Goal: Transaction & Acquisition: Purchase product/service

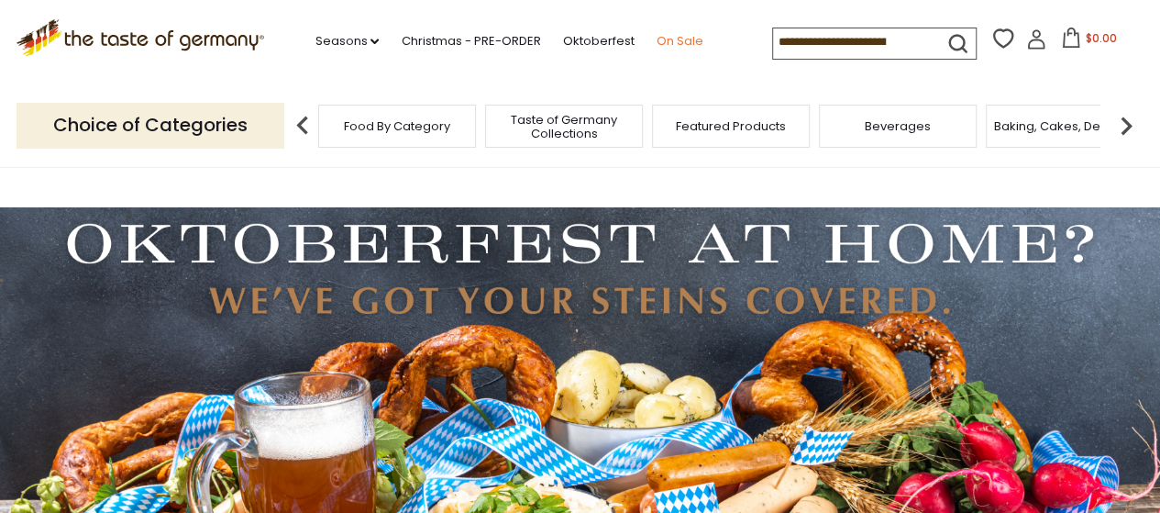
click at [670, 35] on link "On Sale" at bounding box center [679, 41] width 47 height 20
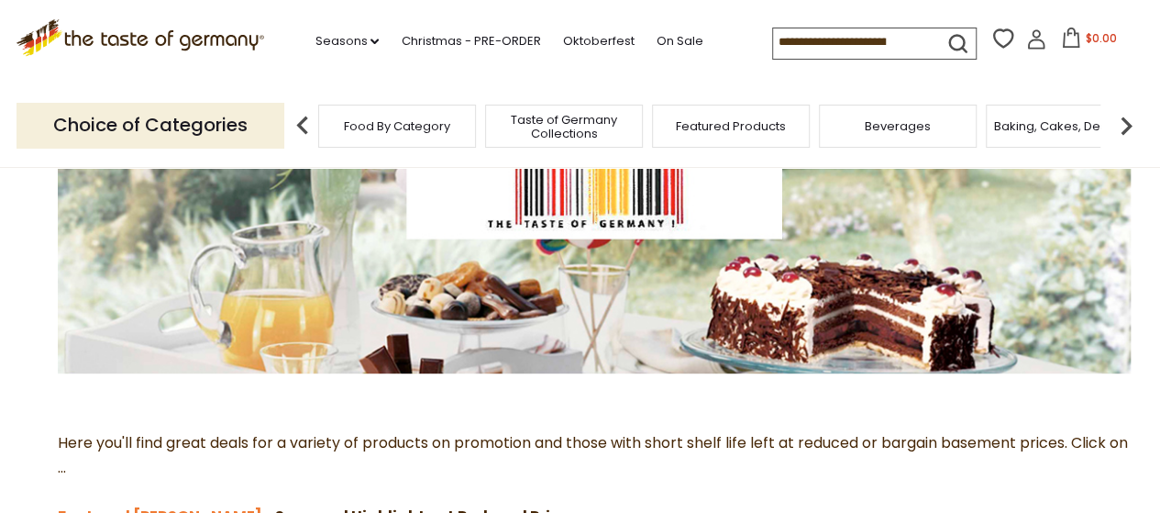
scroll to position [550, 0]
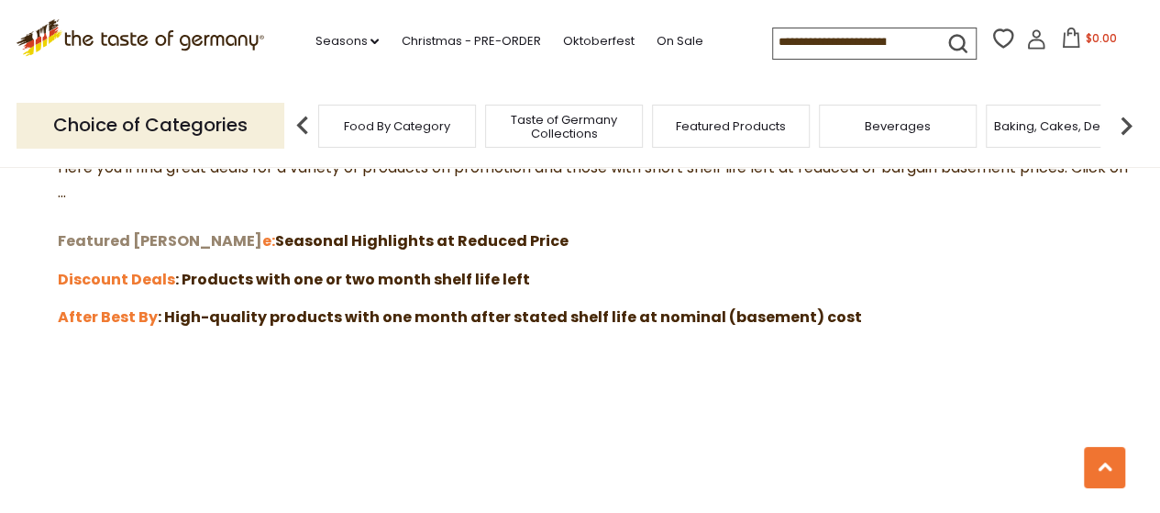
click at [126, 236] on strong "Featured Sal" at bounding box center [160, 240] width 205 height 21
click at [105, 276] on strong "Discount Deals" at bounding box center [116, 279] width 117 height 21
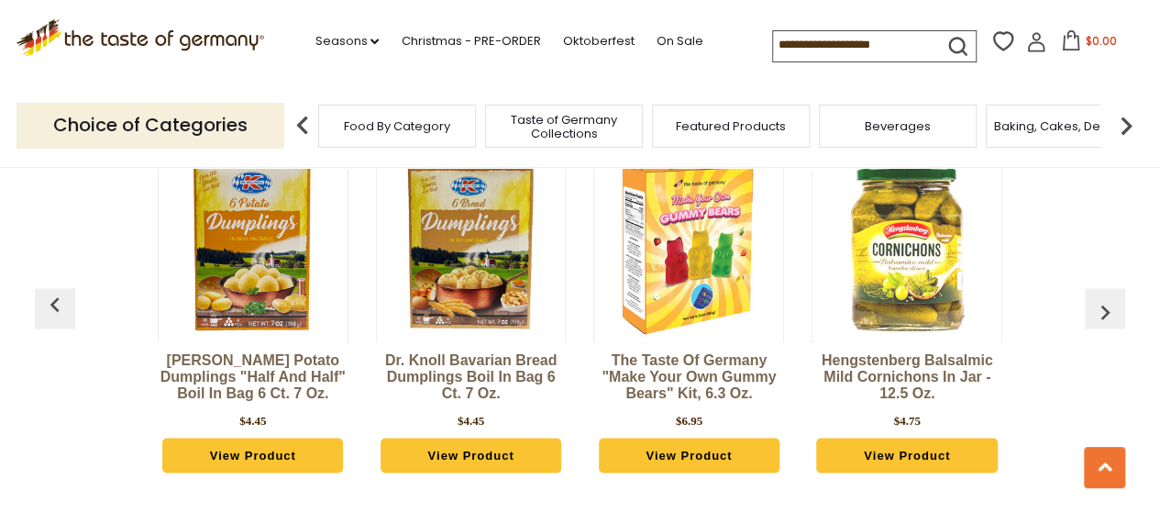
scroll to position [1009, 0]
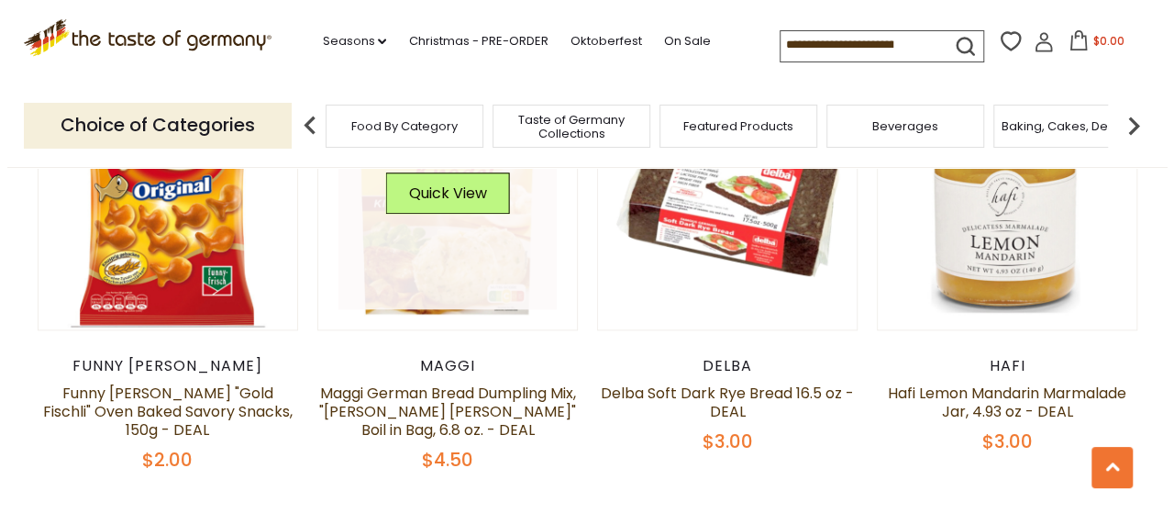
scroll to position [826, 0]
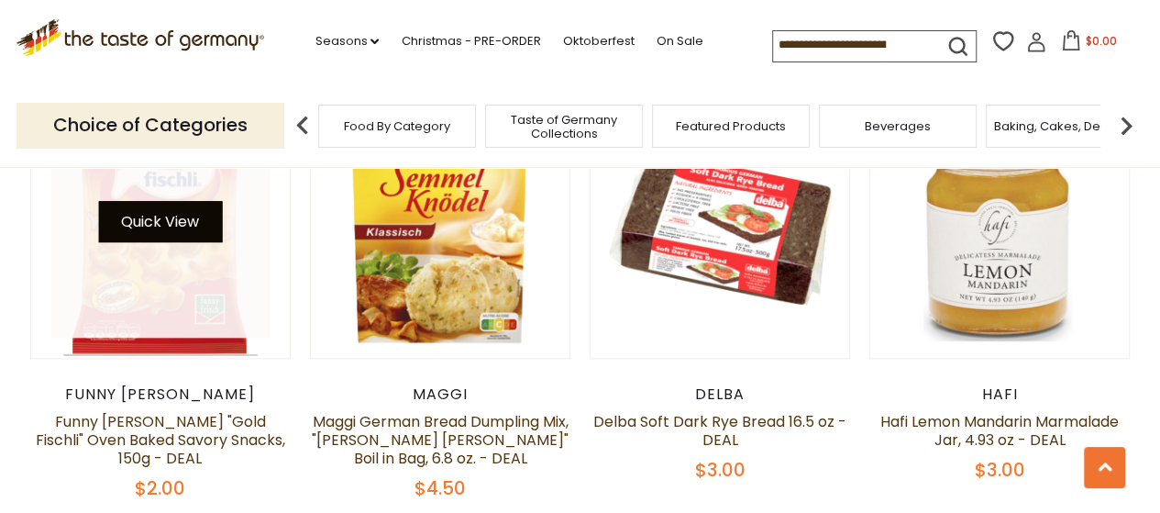
click at [161, 227] on button "Quick View" at bounding box center [160, 221] width 124 height 41
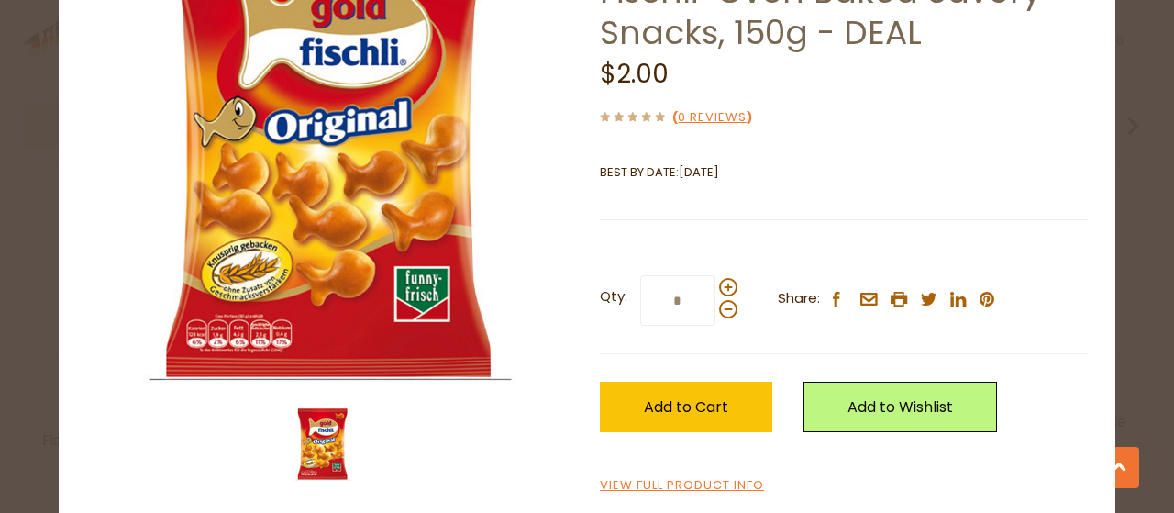
scroll to position [194, 0]
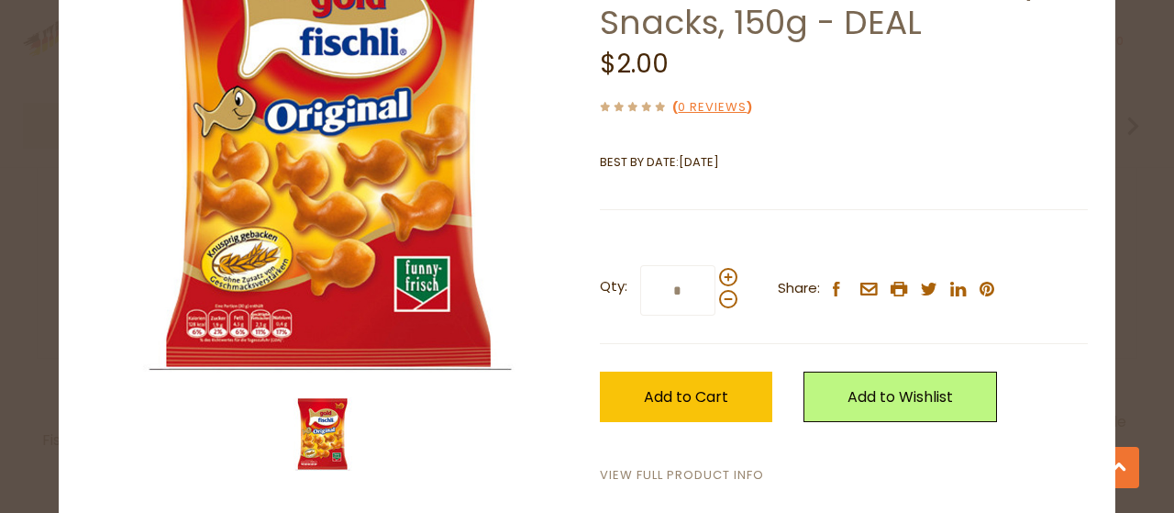
click at [694, 468] on link "View Full Product Info" at bounding box center [682, 475] width 164 height 19
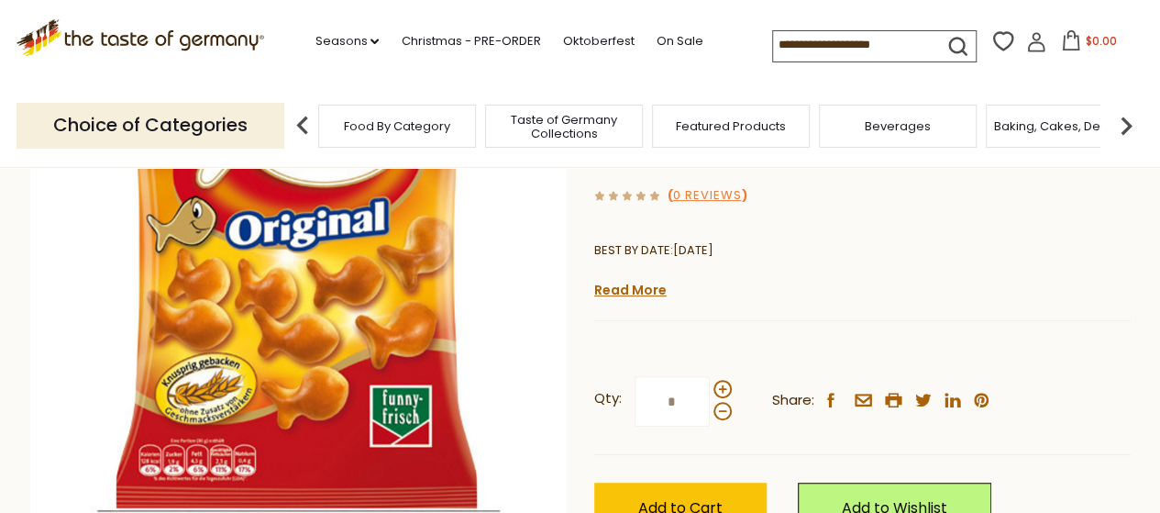
scroll to position [275, 0]
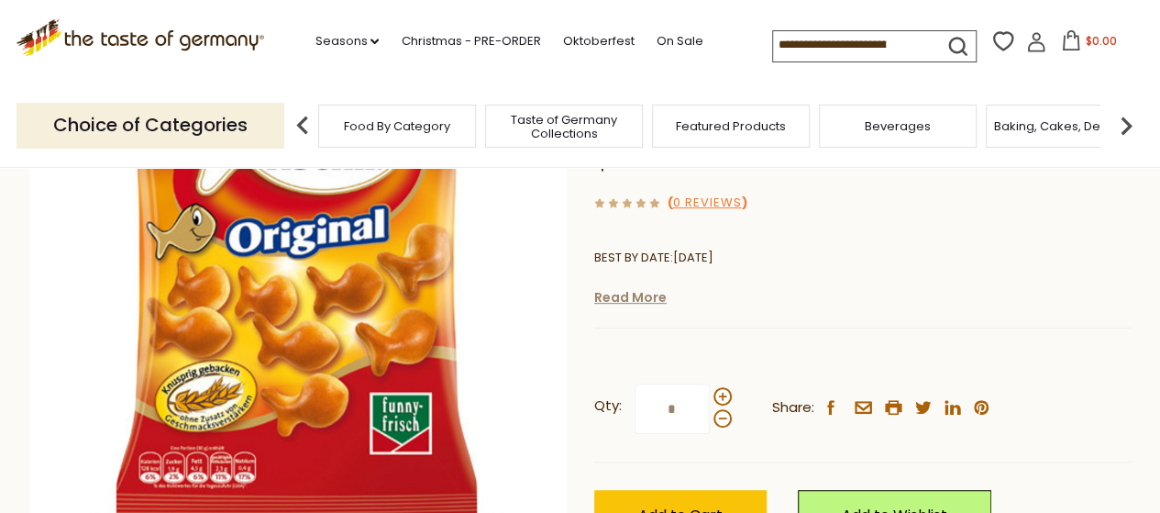
click at [618, 297] on link "Read More" at bounding box center [630, 297] width 72 height 18
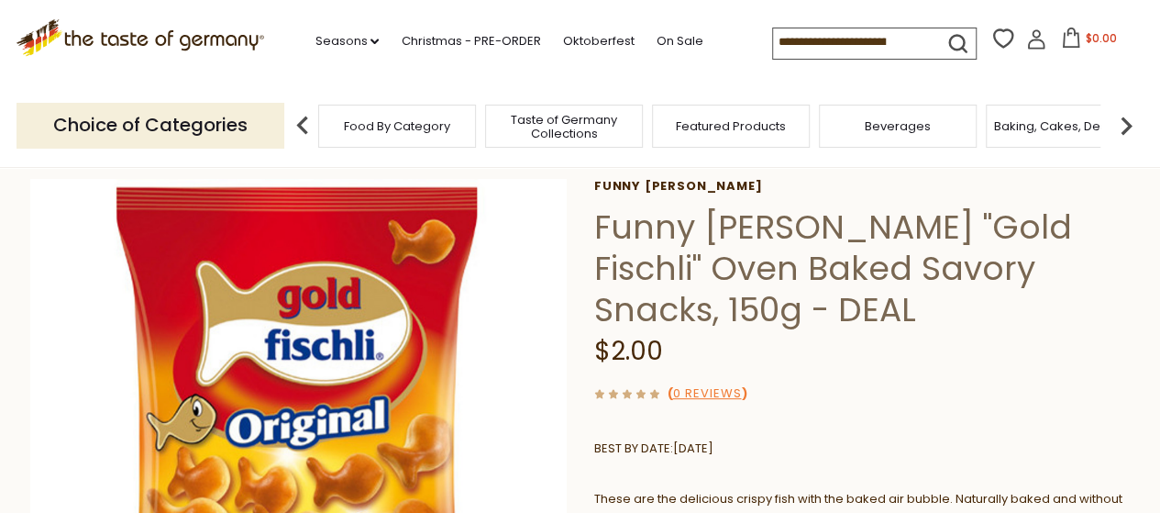
scroll to position [0, 0]
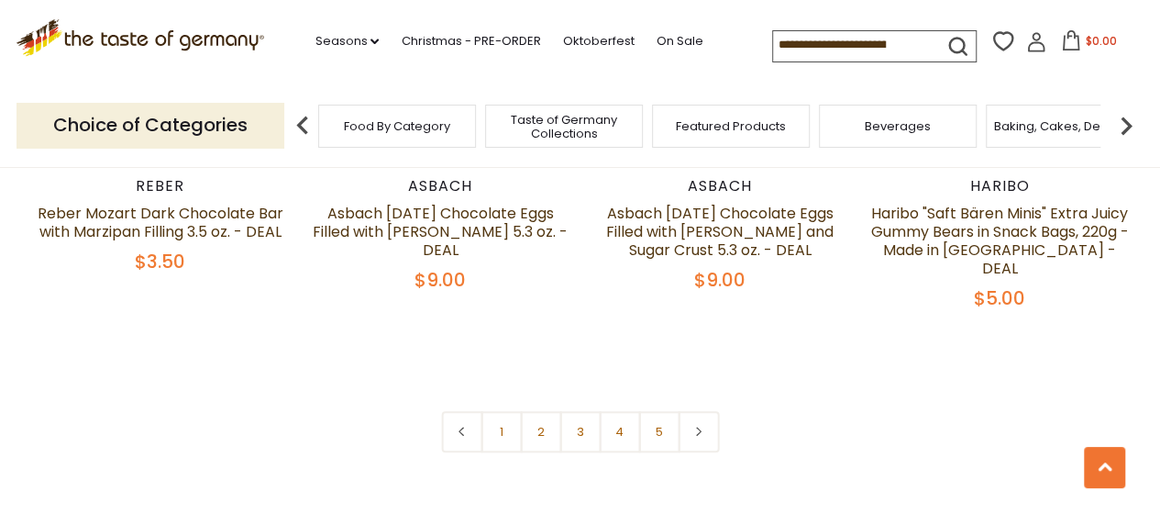
scroll to position [4403, 0]
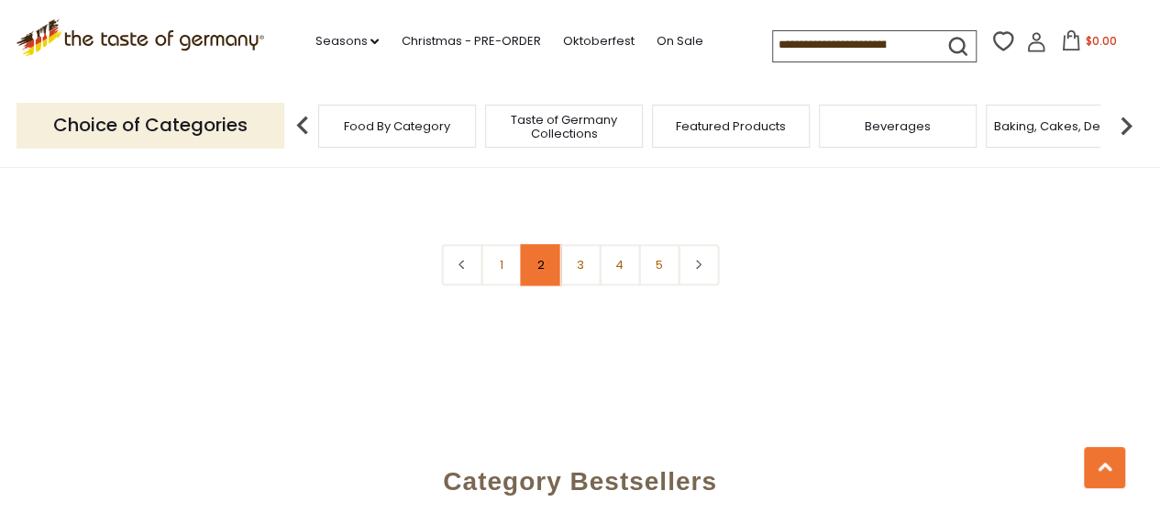
click at [539, 244] on link "2" at bounding box center [540, 264] width 41 height 41
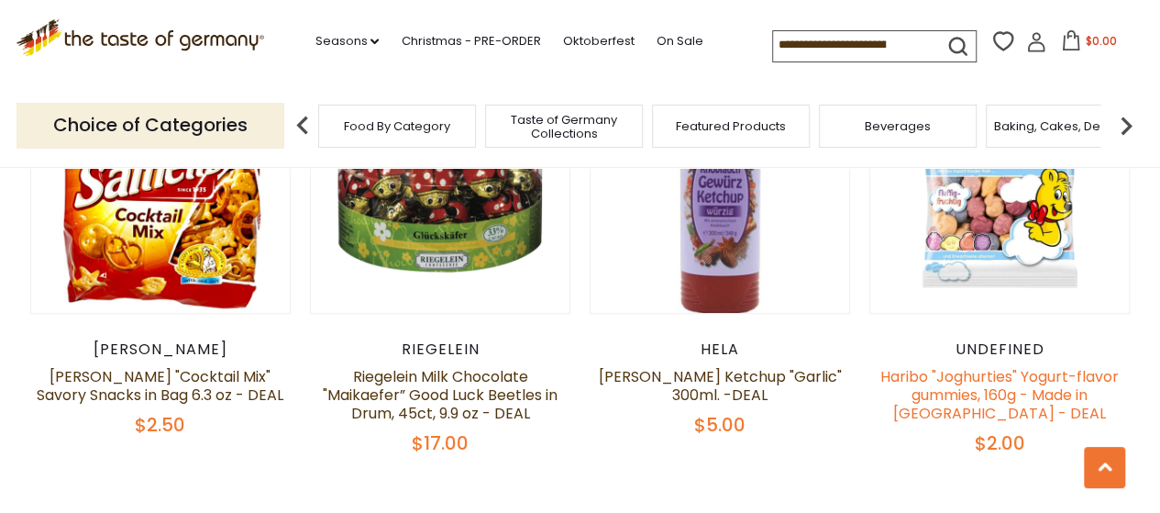
scroll to position [4323, 0]
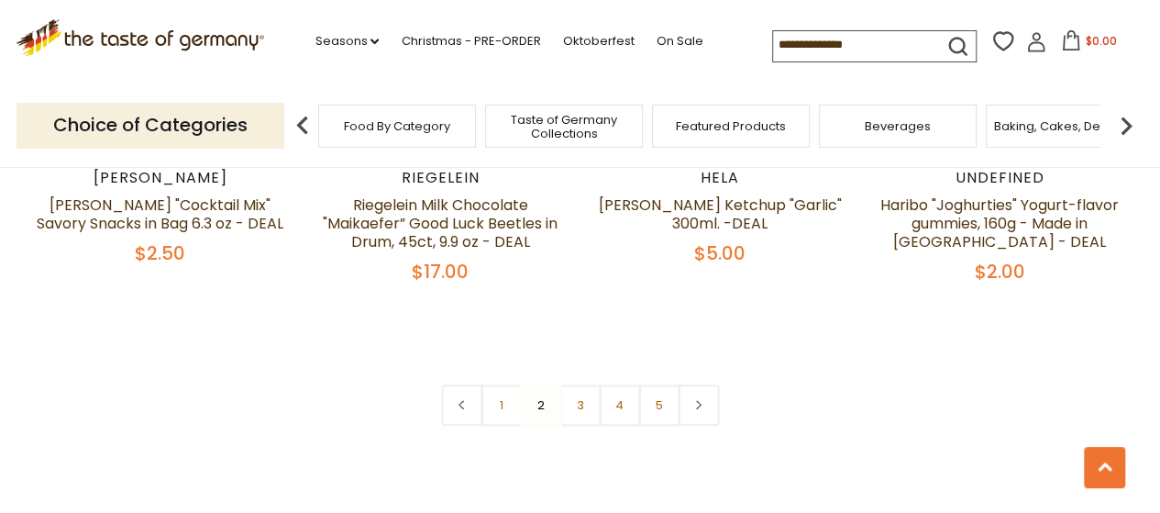
click at [572, 384] on link "3" at bounding box center [580, 404] width 41 height 41
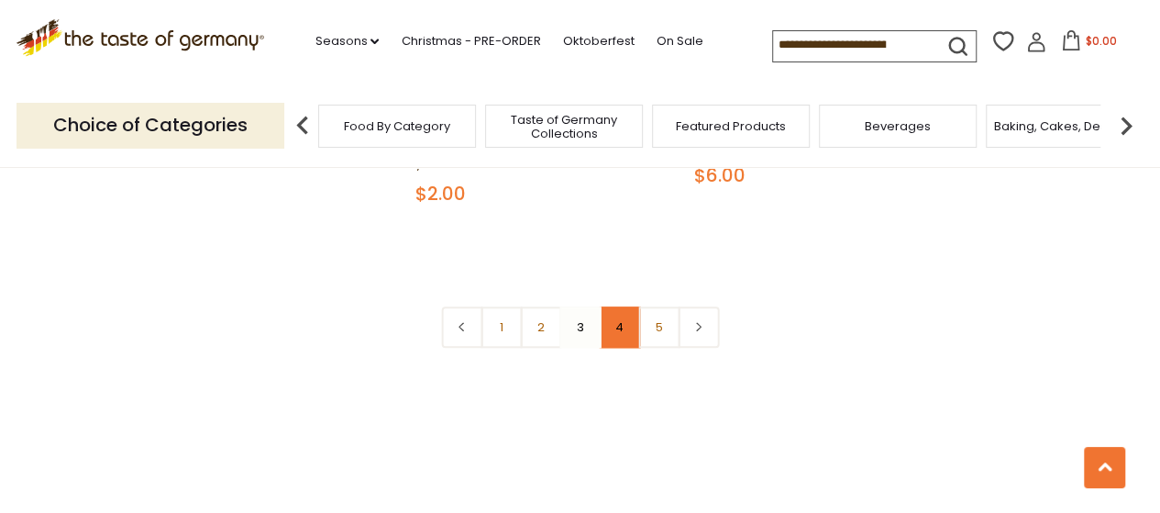
click at [616, 306] on link "4" at bounding box center [619, 326] width 41 height 41
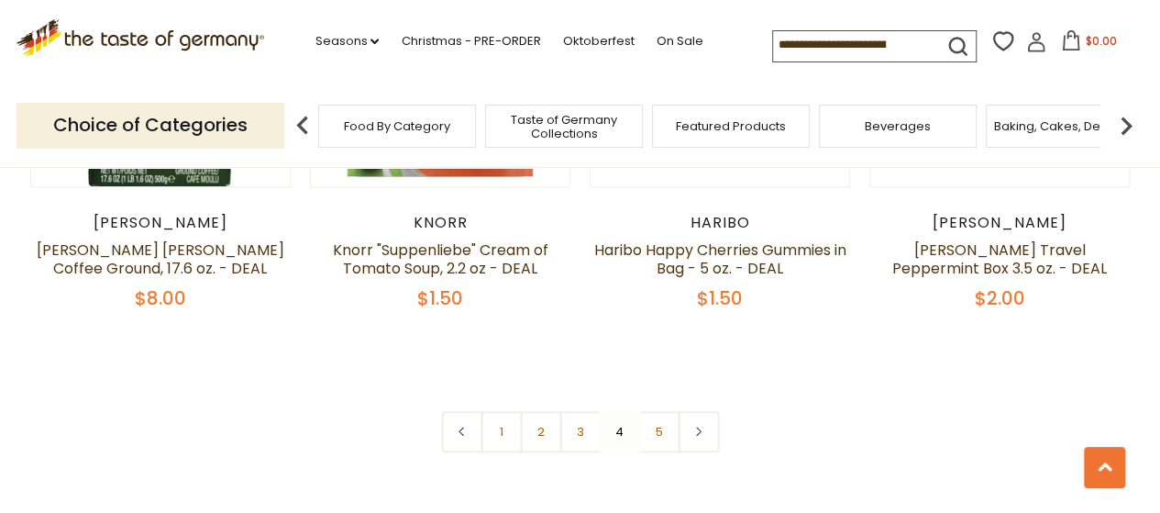
scroll to position [4231, 0]
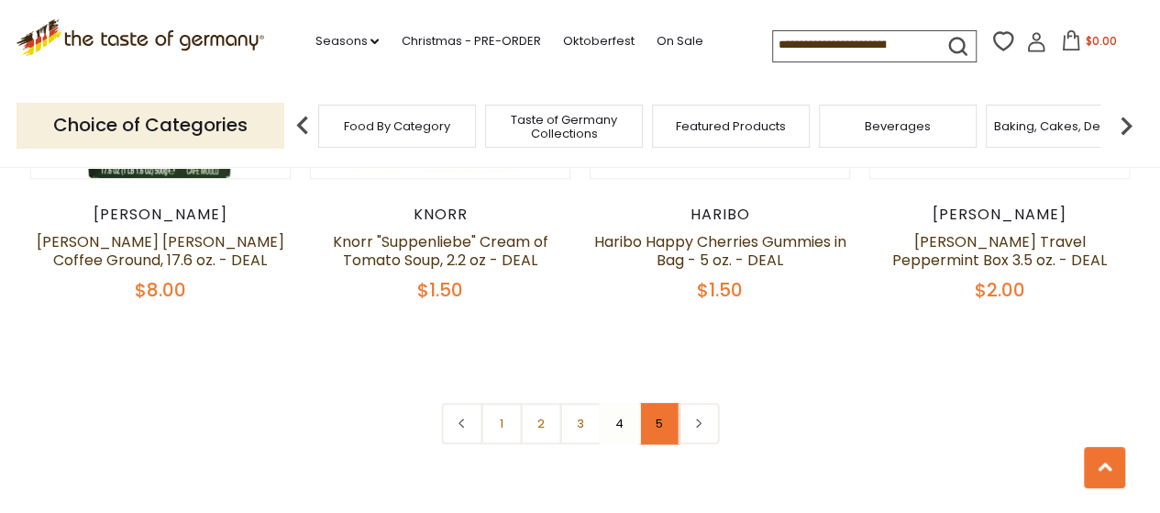
click at [666, 403] on link "5" at bounding box center [658, 423] width 41 height 41
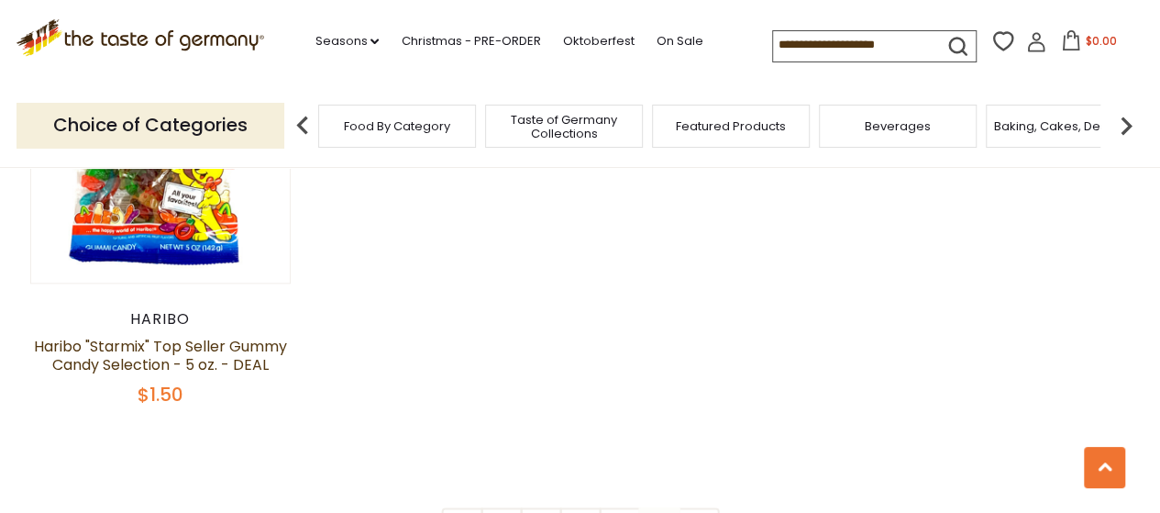
scroll to position [928, 0]
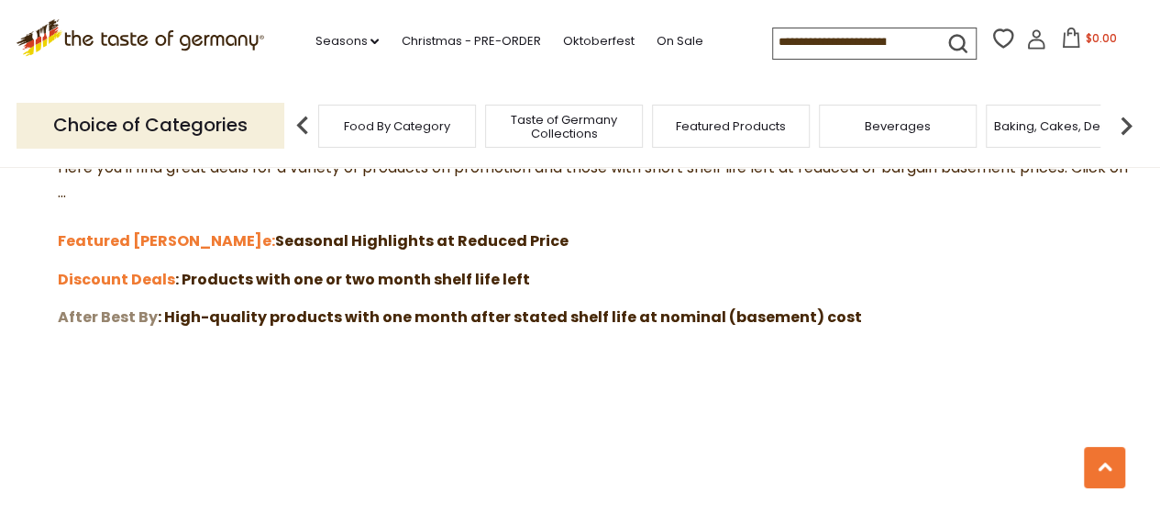
click at [123, 317] on strong "After Best By" at bounding box center [108, 316] width 100 height 21
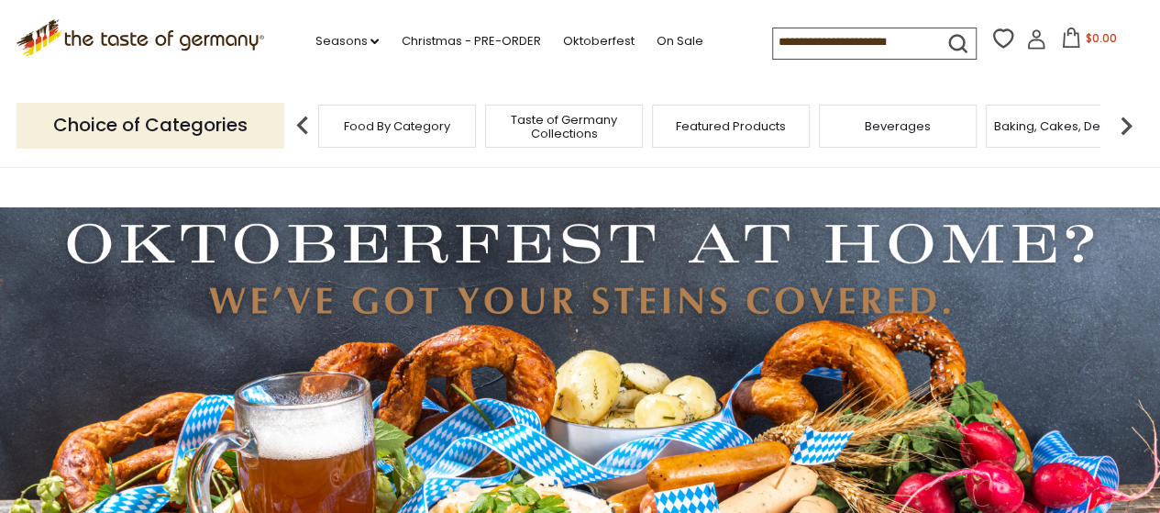
click at [1123, 118] on img at bounding box center [1126, 125] width 37 height 37
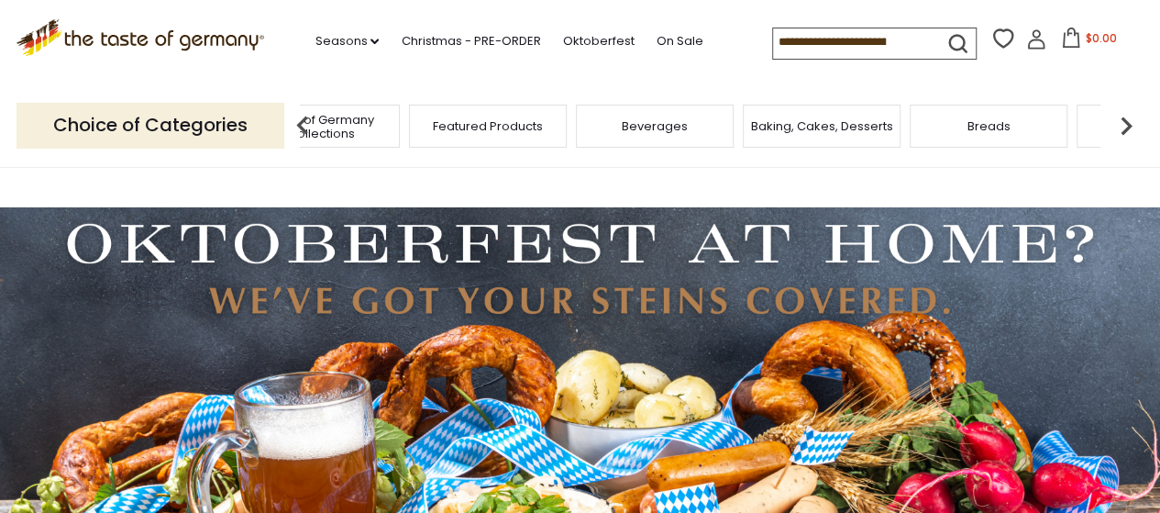
click at [1121, 123] on img at bounding box center [1126, 125] width 37 height 37
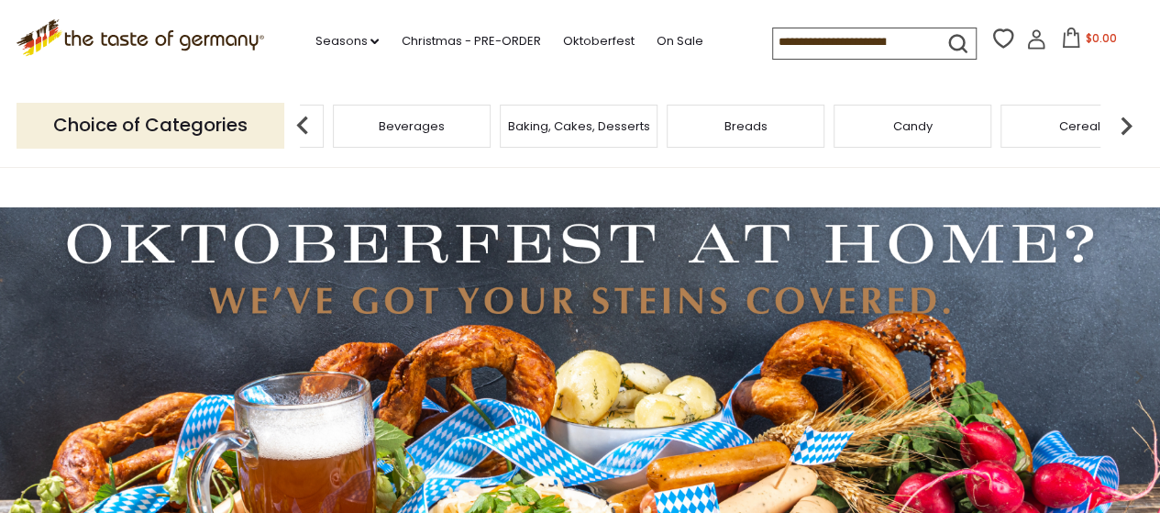
click at [1121, 123] on img at bounding box center [1126, 125] width 37 height 37
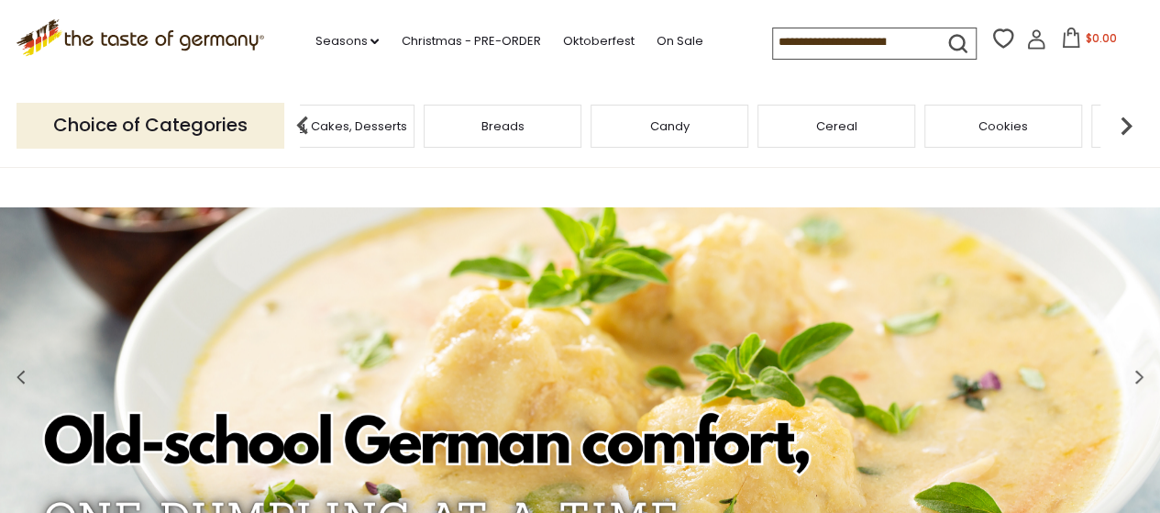
click at [1121, 123] on img at bounding box center [1126, 125] width 37 height 37
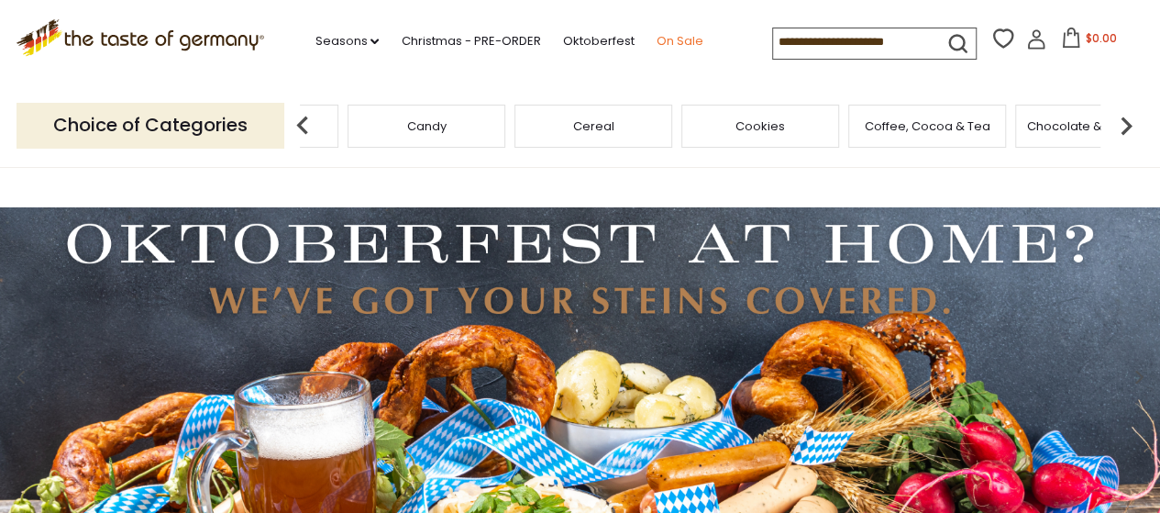
click at [681, 41] on link "On Sale" at bounding box center [679, 41] width 47 height 20
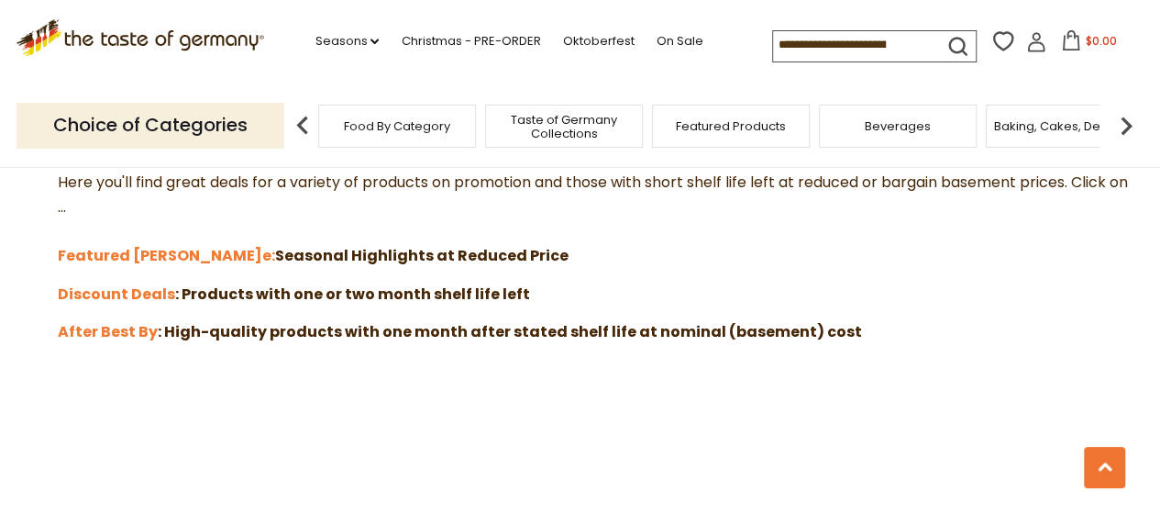
scroll to position [642, 0]
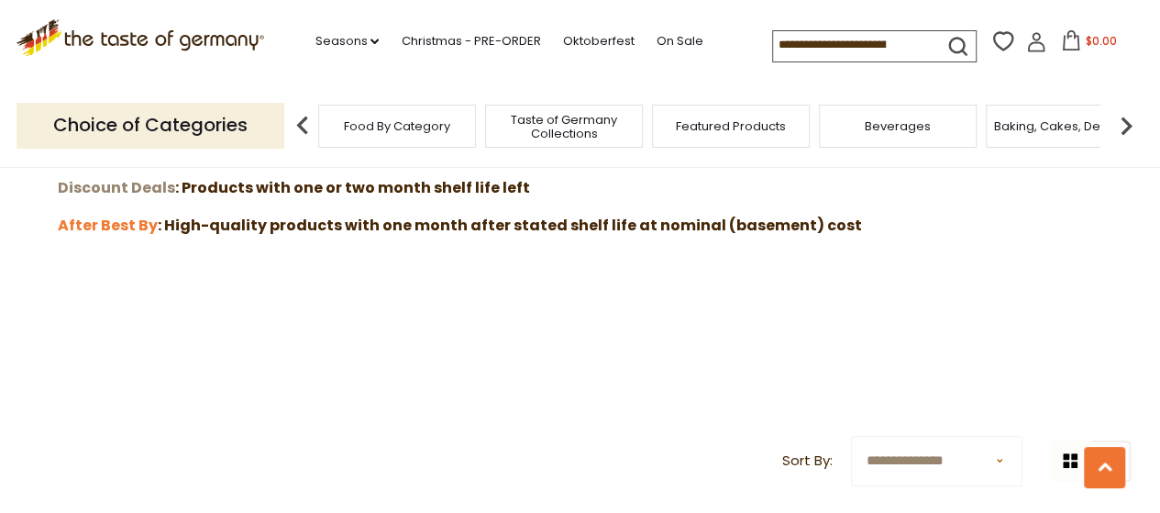
click at [130, 179] on strong "Discount Deals" at bounding box center [116, 187] width 117 height 21
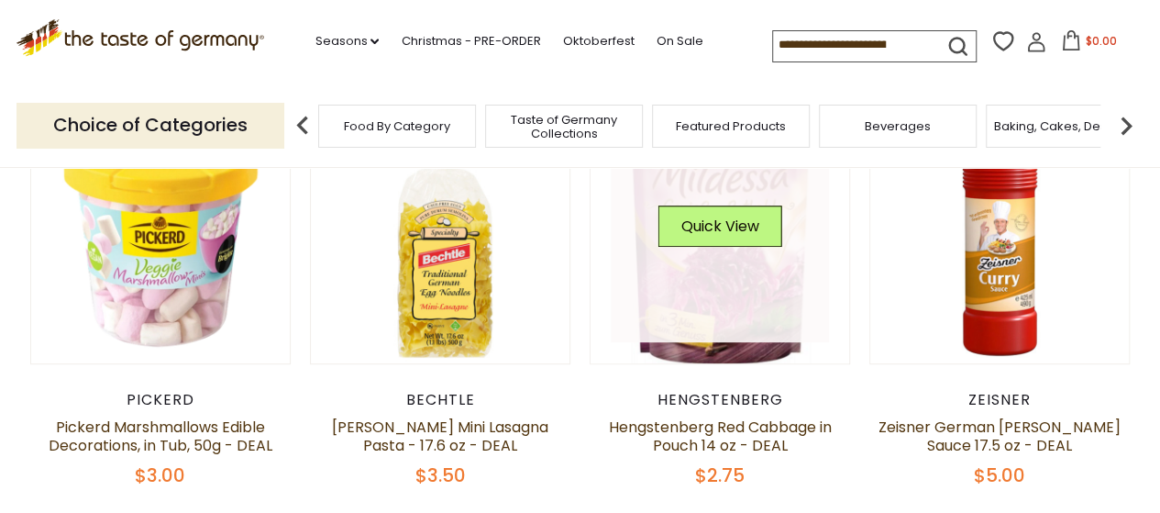
scroll to position [275, 0]
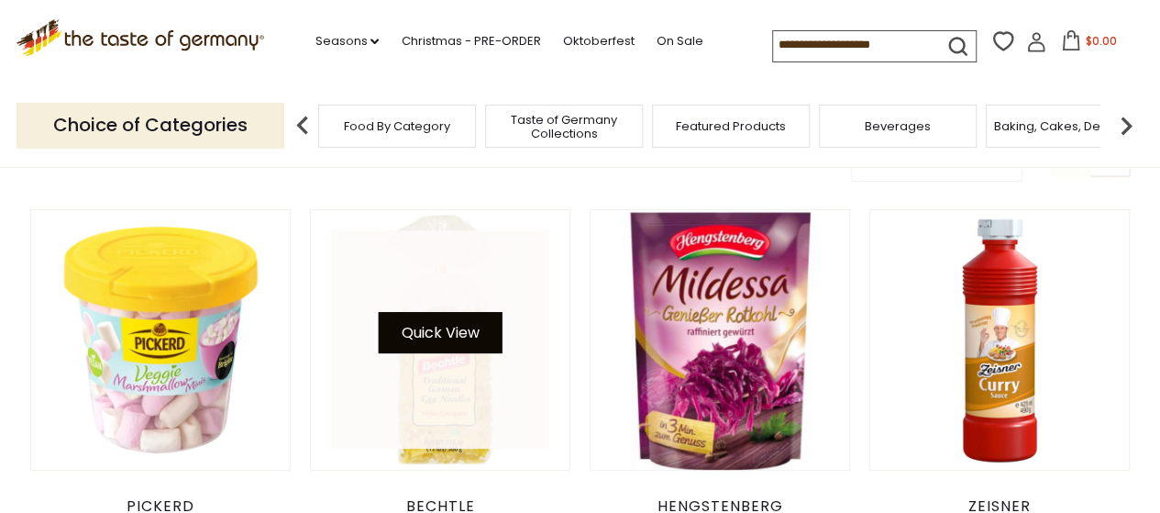
click at [457, 349] on button "Quick View" at bounding box center [440, 332] width 124 height 41
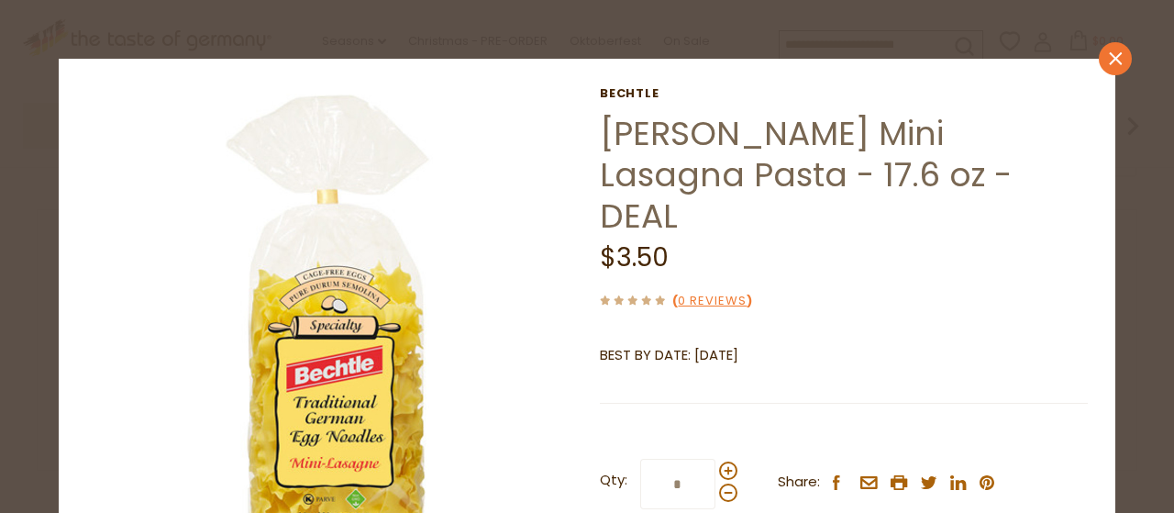
click at [1109, 59] on icon at bounding box center [1115, 58] width 13 height 13
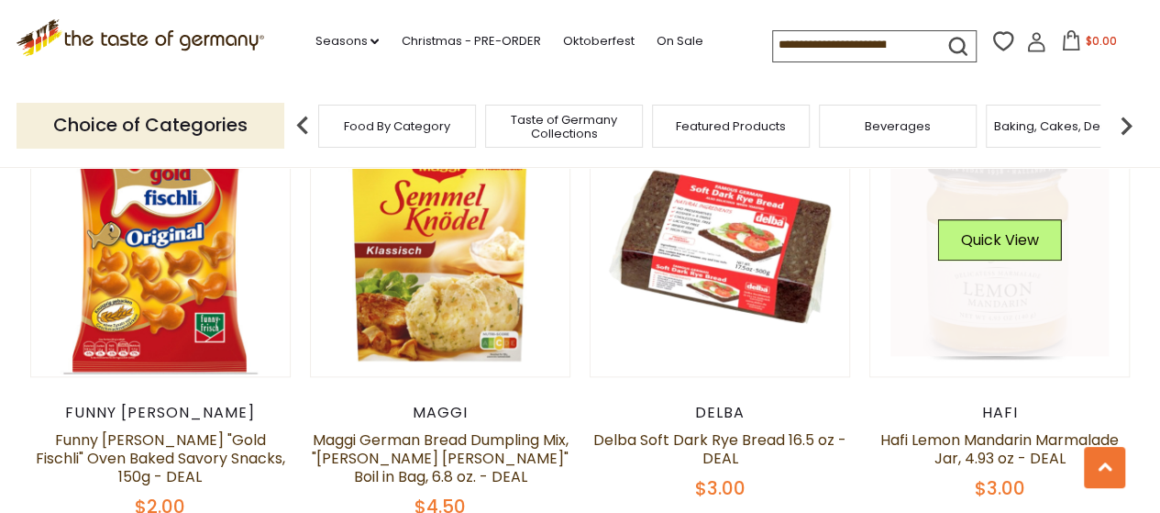
scroll to position [826, 0]
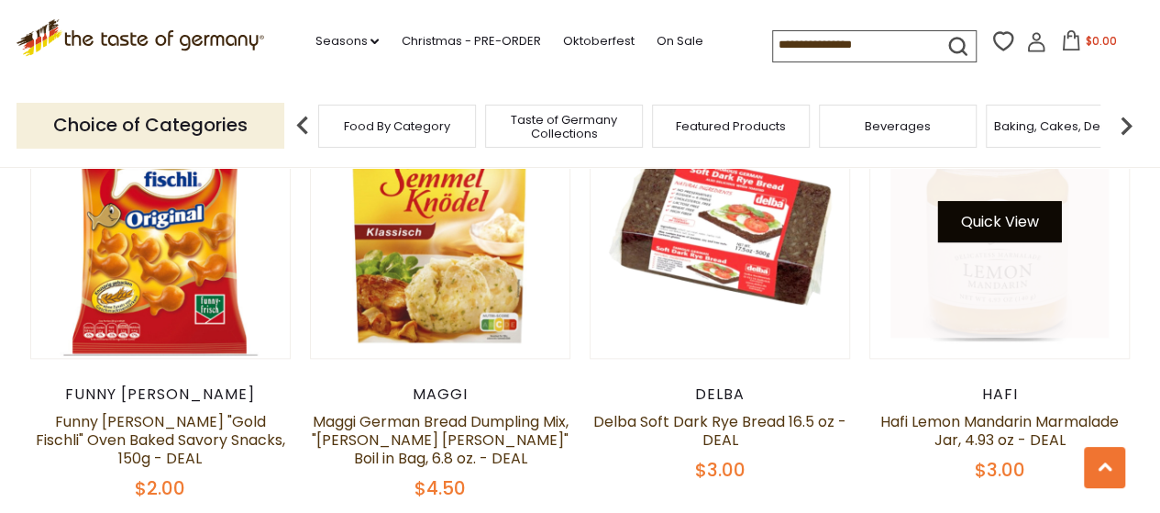
click at [1020, 232] on button "Quick View" at bounding box center [1000, 221] width 124 height 41
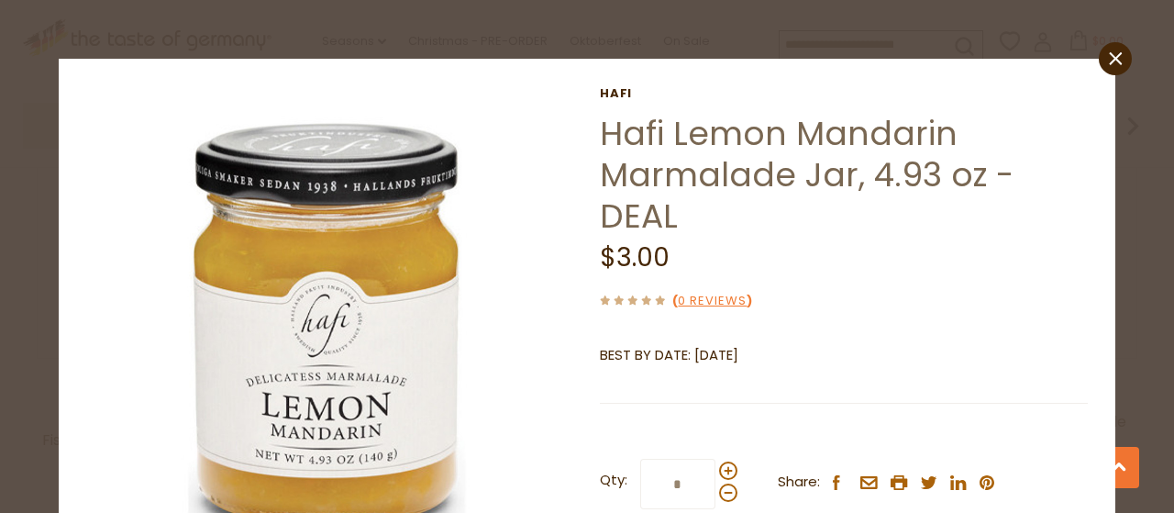
click at [1109, 59] on icon "close" at bounding box center [1116, 59] width 14 height 14
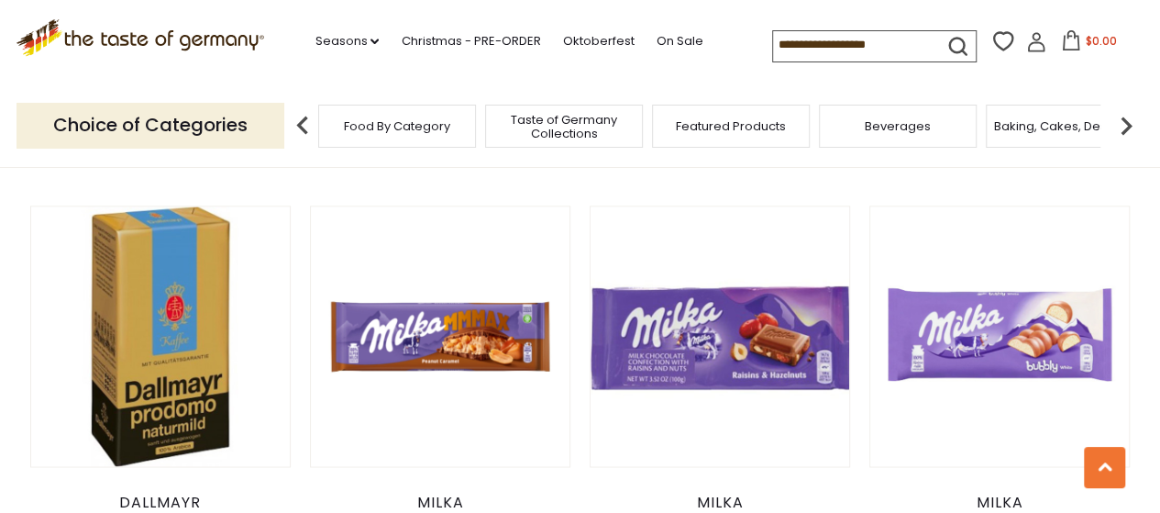
scroll to position [1193, 0]
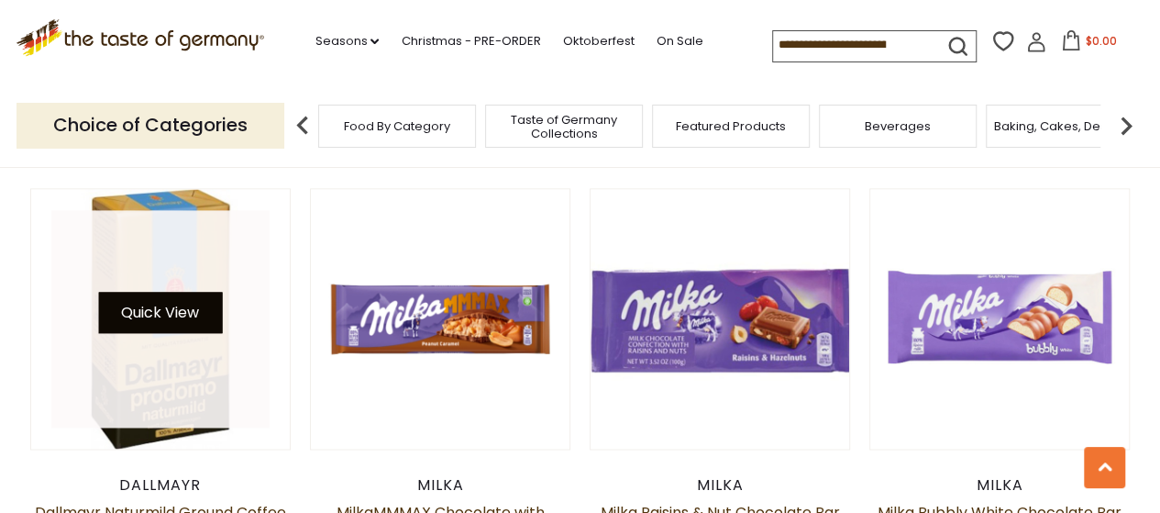
click at [190, 311] on button "Quick View" at bounding box center [160, 312] width 124 height 41
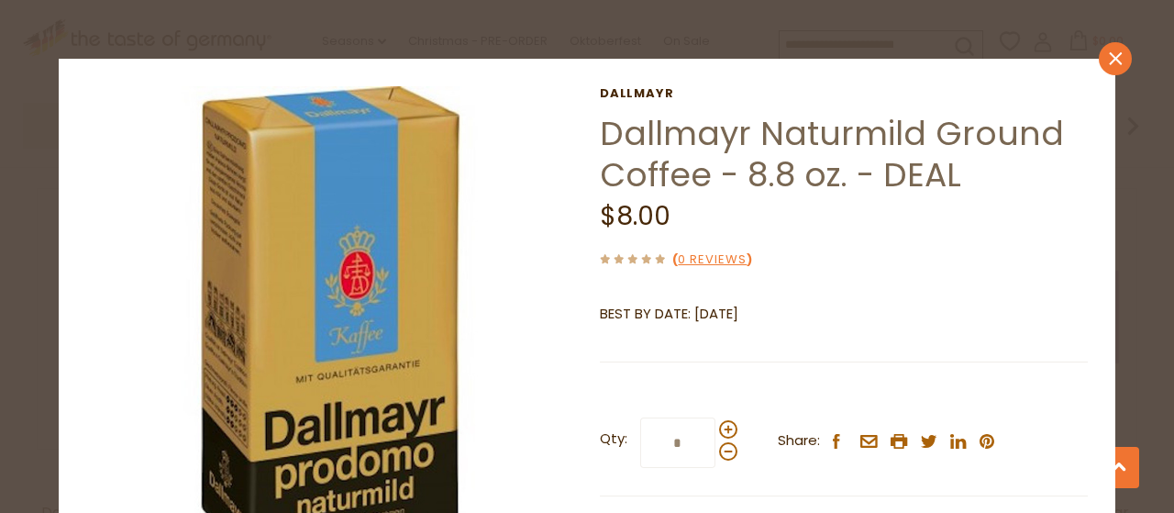
click at [1109, 63] on icon at bounding box center [1115, 58] width 13 height 13
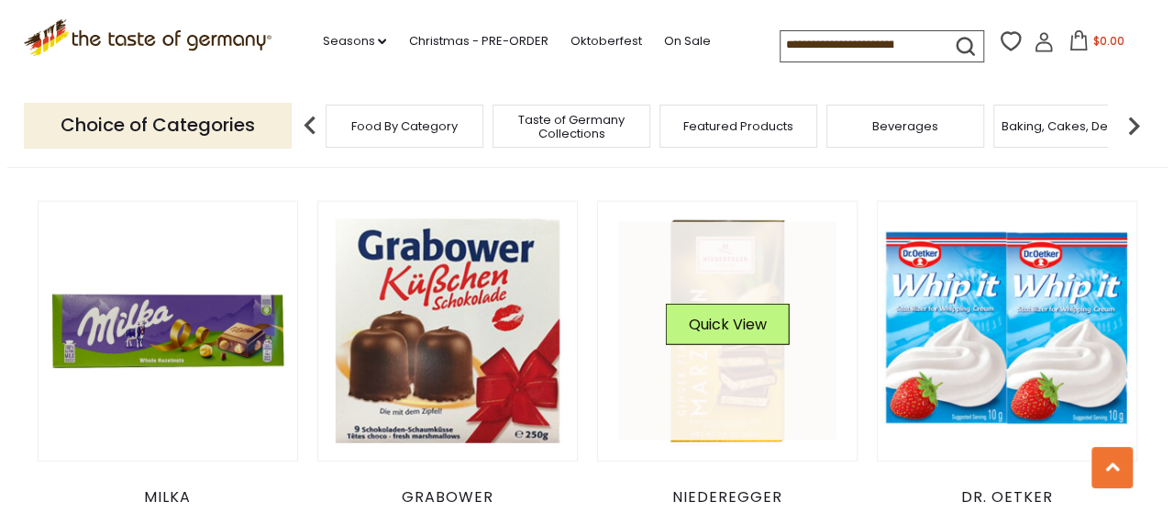
scroll to position [2202, 0]
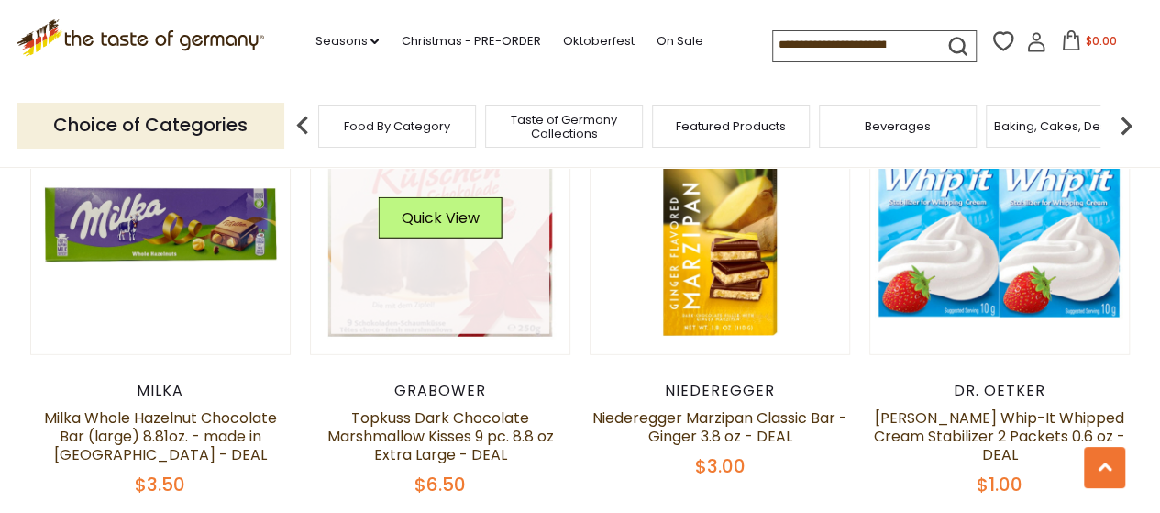
click at [463, 252] on div "Quick View" at bounding box center [440, 225] width 218 height 218
click at [441, 225] on button "Quick View" at bounding box center [440, 217] width 124 height 41
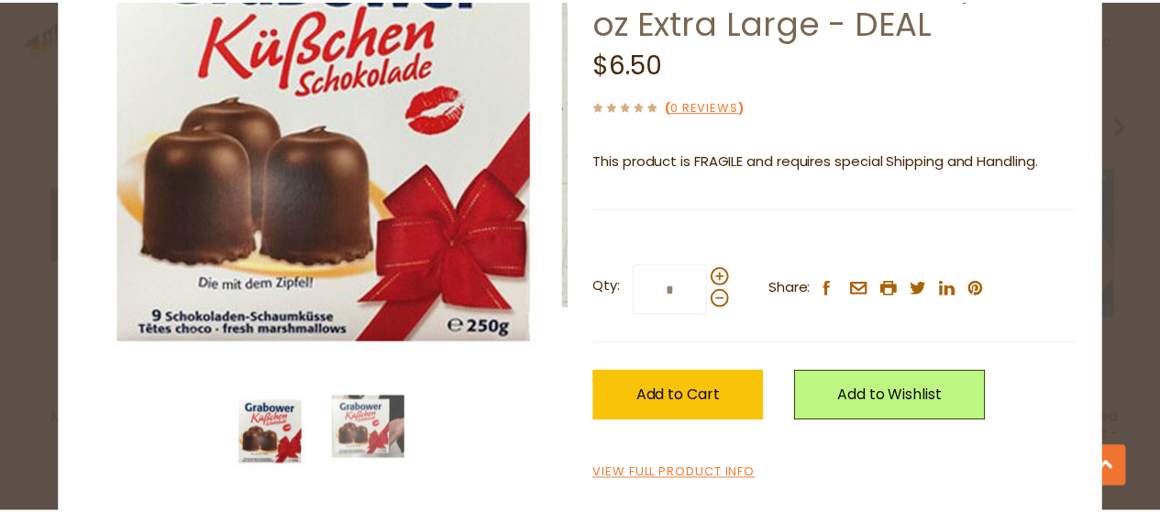
scroll to position [0, 0]
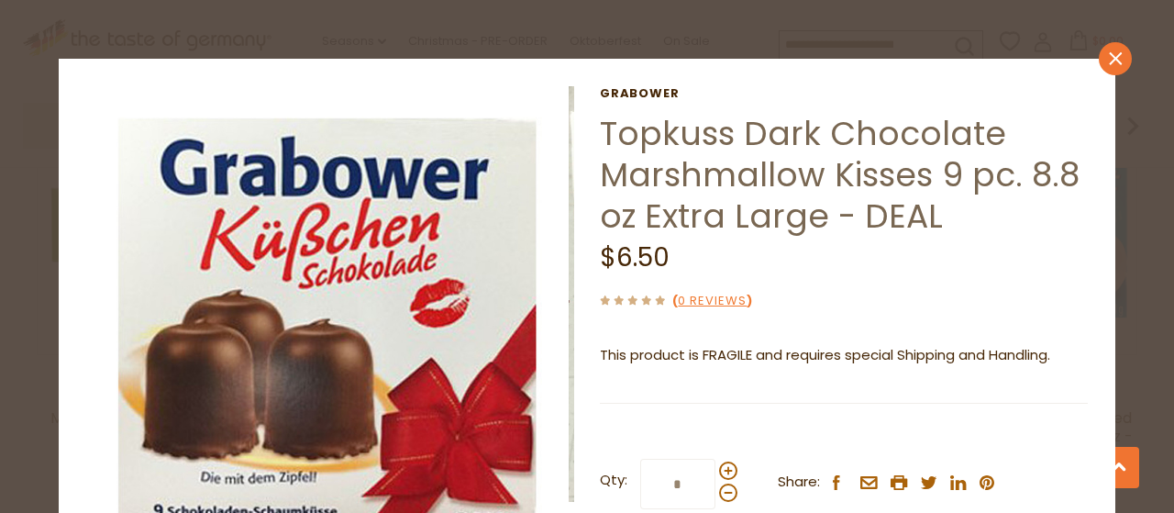
drag, startPoint x: 1097, startPoint y: 57, endPoint x: 1061, endPoint y: 91, distance: 49.3
click at [1109, 57] on icon "close" at bounding box center [1116, 59] width 14 height 14
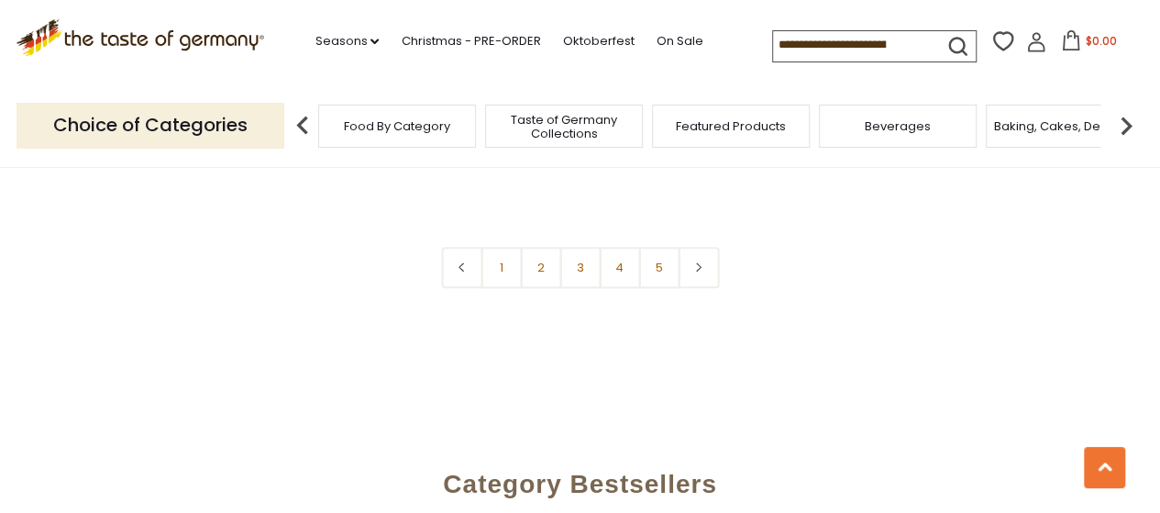
scroll to position [4403, 0]
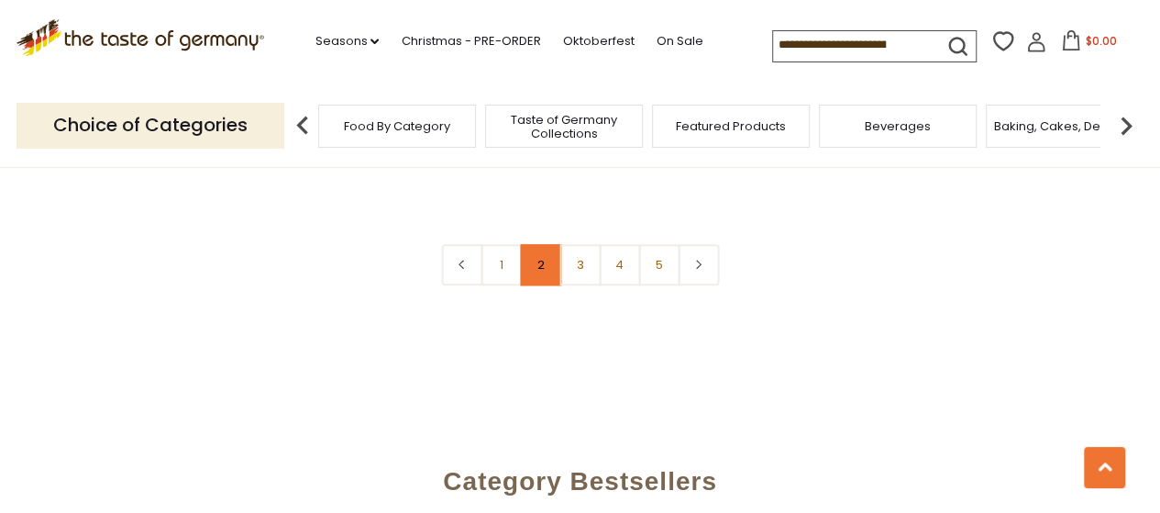
click at [539, 244] on link "2" at bounding box center [540, 264] width 41 height 41
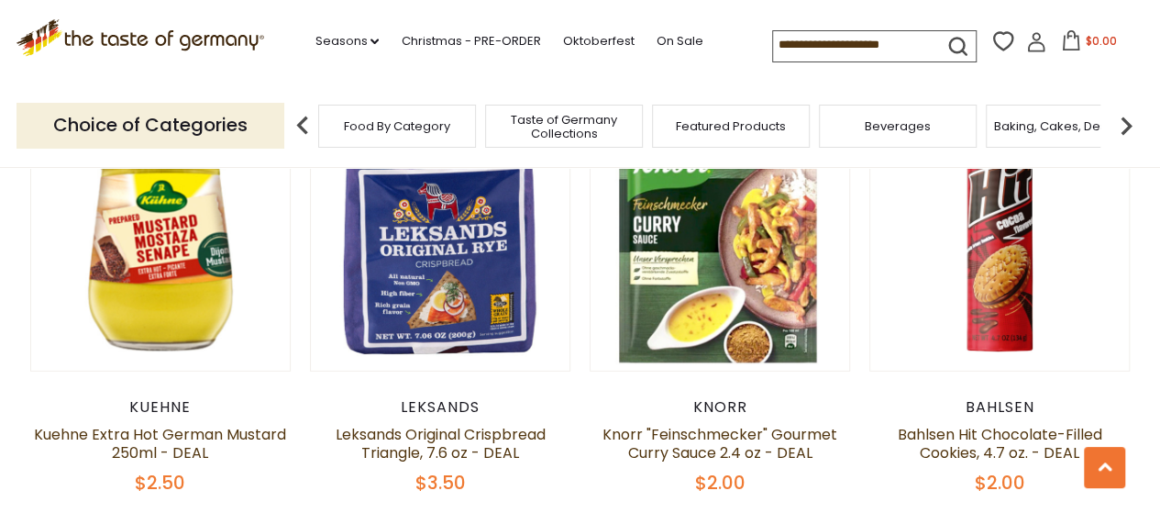
scroll to position [2213, 0]
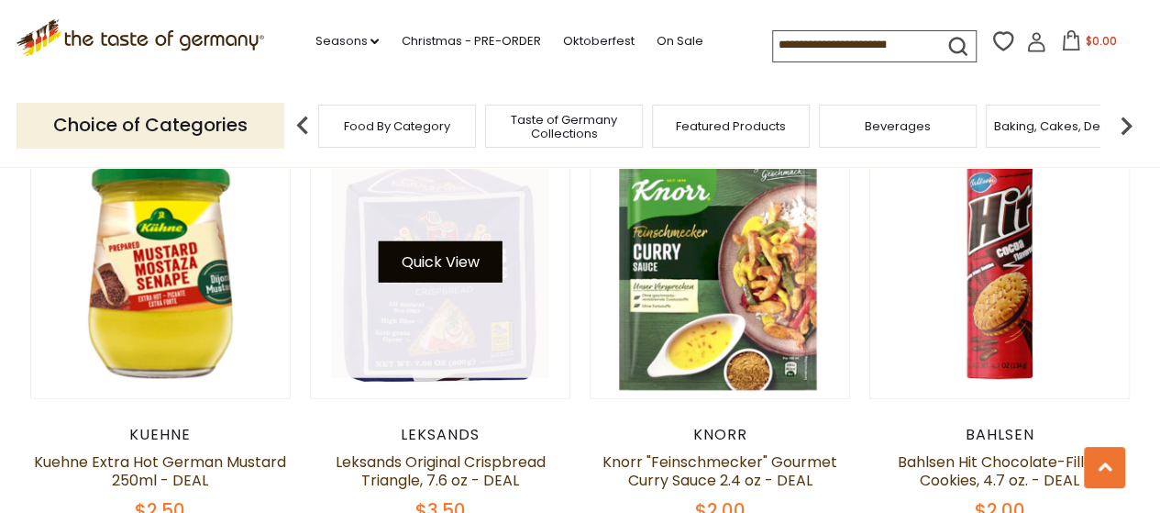
click at [462, 241] on button "Quick View" at bounding box center [440, 261] width 124 height 41
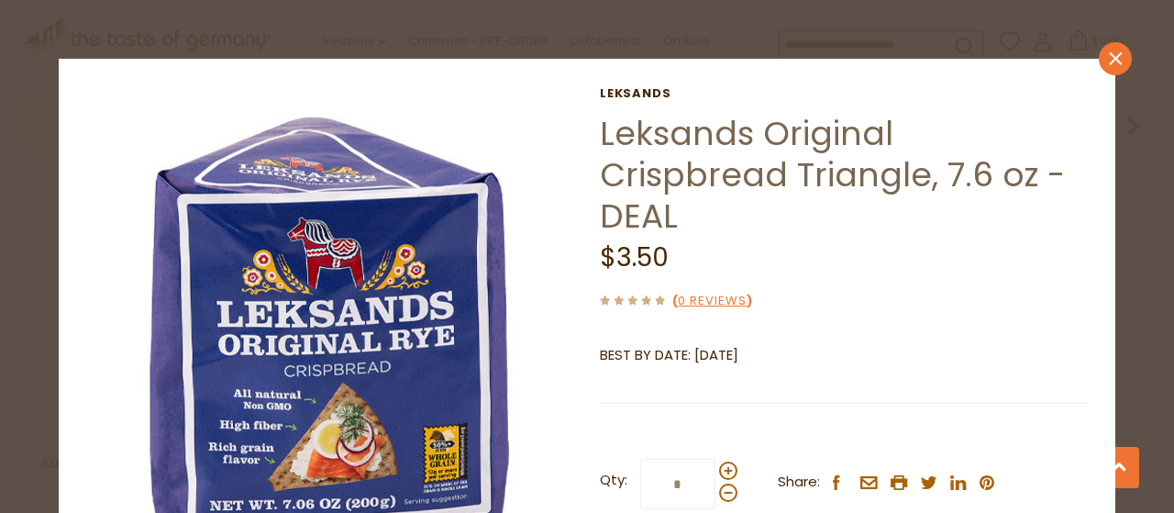
click at [1109, 62] on icon at bounding box center [1115, 58] width 13 height 13
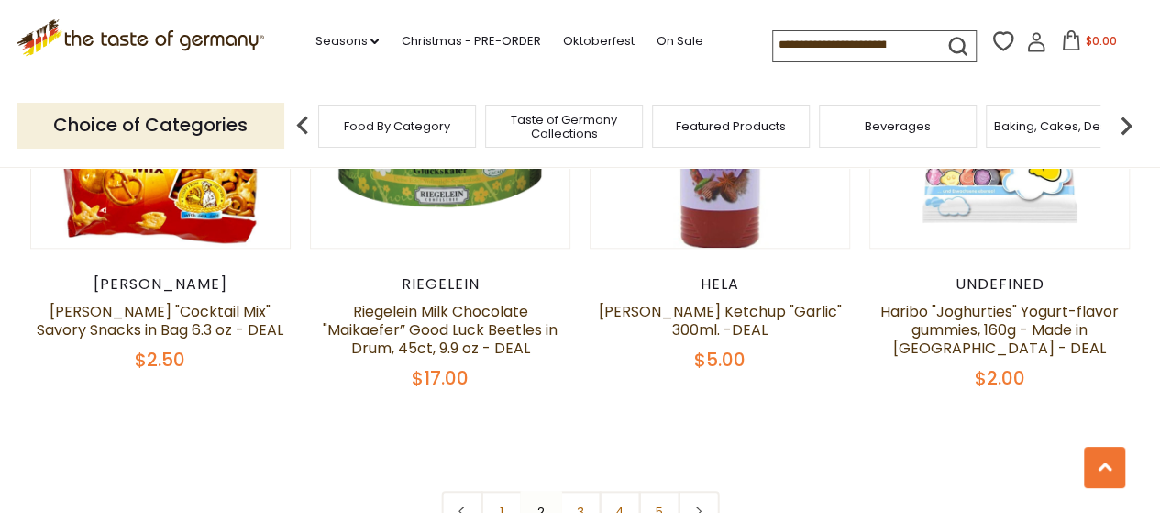
scroll to position [4323, 0]
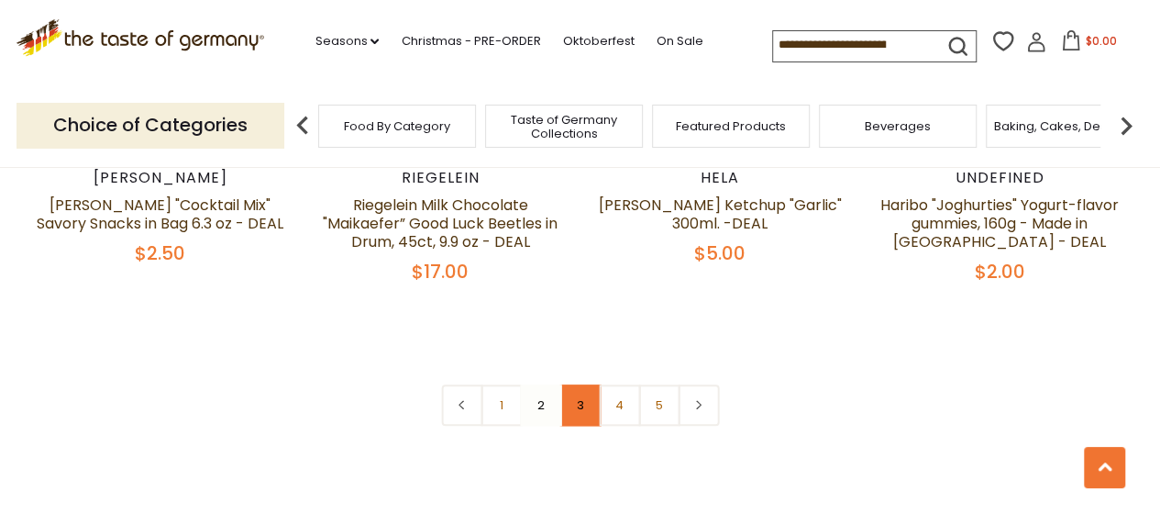
click at [580, 384] on link "3" at bounding box center [580, 404] width 41 height 41
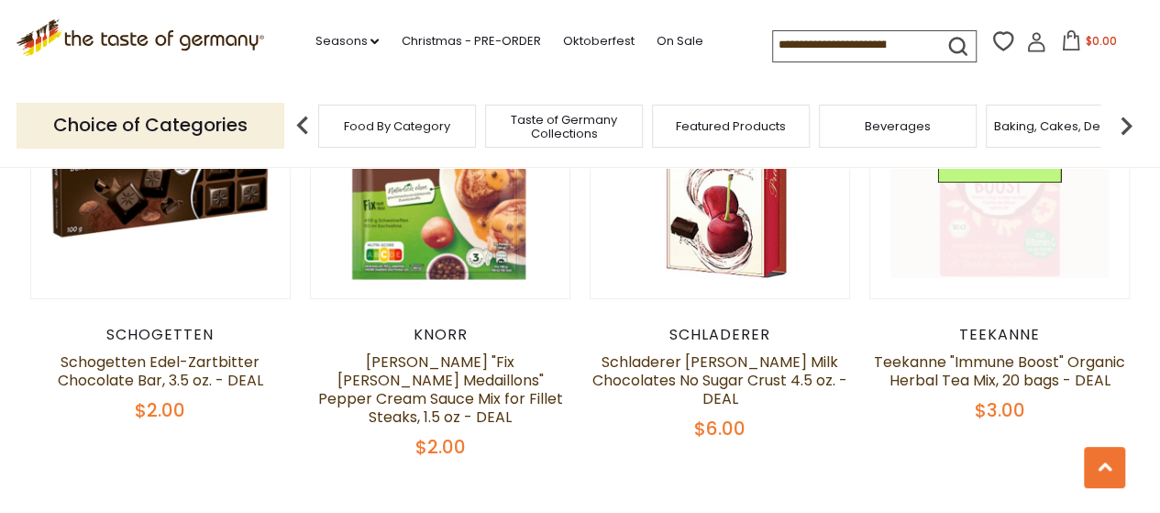
scroll to position [4231, 0]
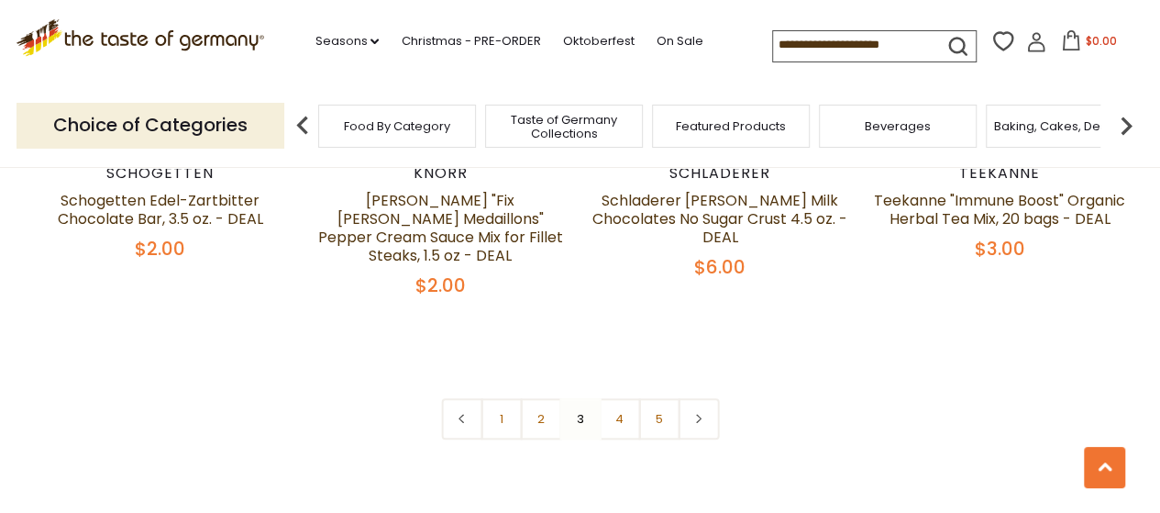
drag, startPoint x: 611, startPoint y: 392, endPoint x: 626, endPoint y: 383, distance: 17.3
click at [611, 398] on link "4" at bounding box center [619, 418] width 41 height 41
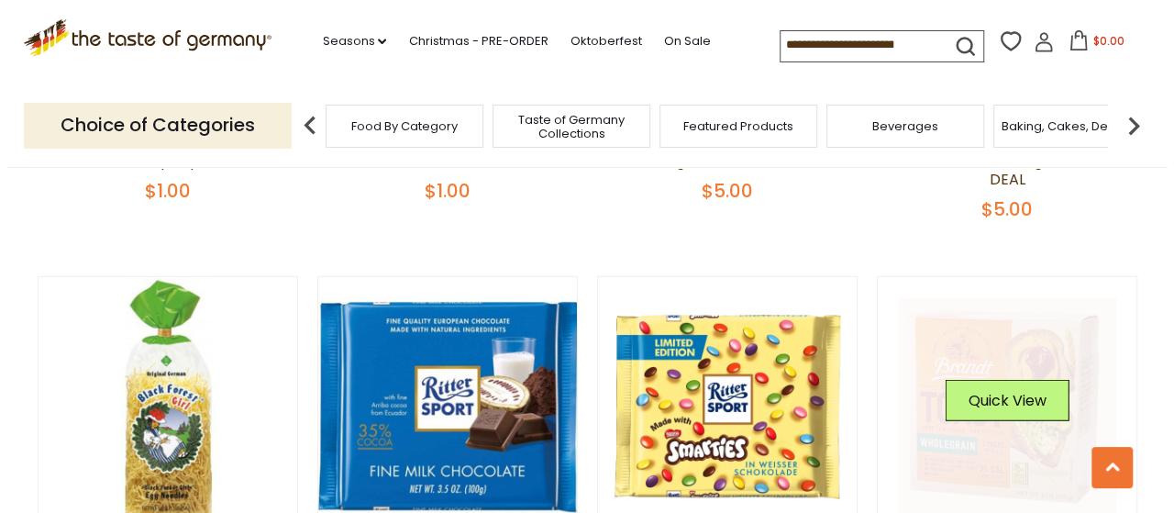
scroll to position [2580, 0]
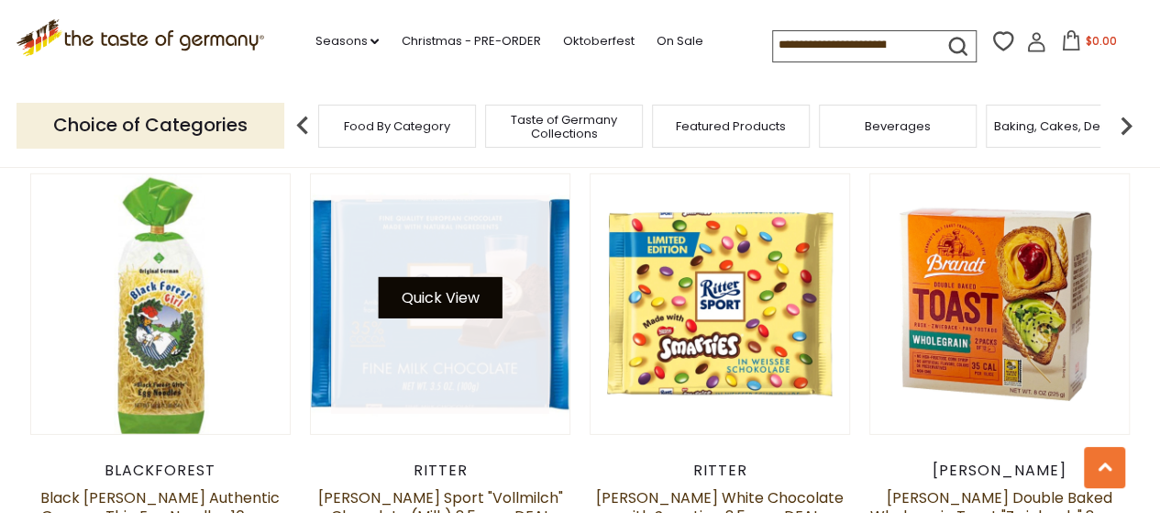
click at [462, 277] on button "Quick View" at bounding box center [440, 297] width 124 height 41
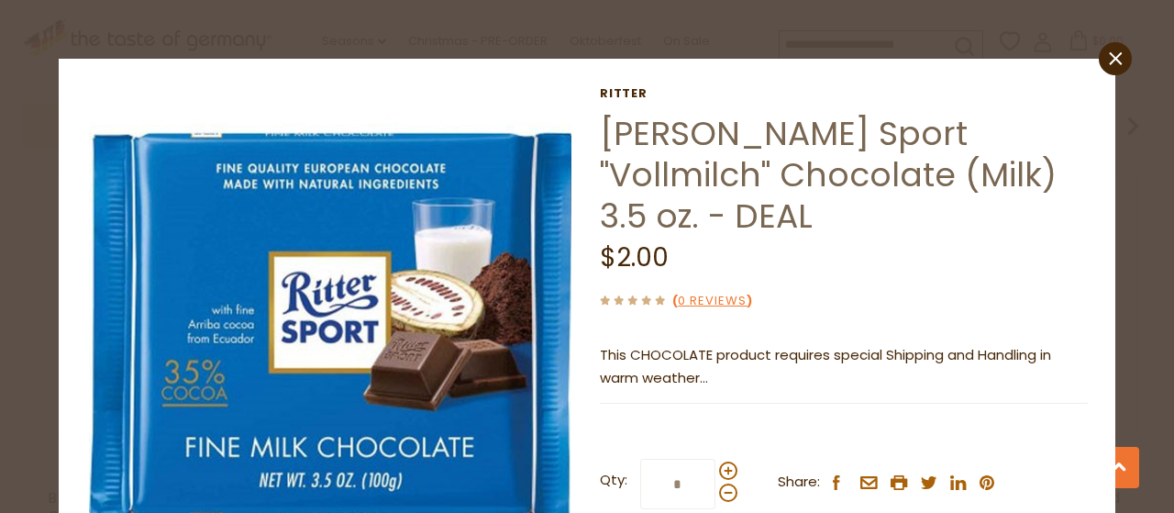
scroll to position [183, 0]
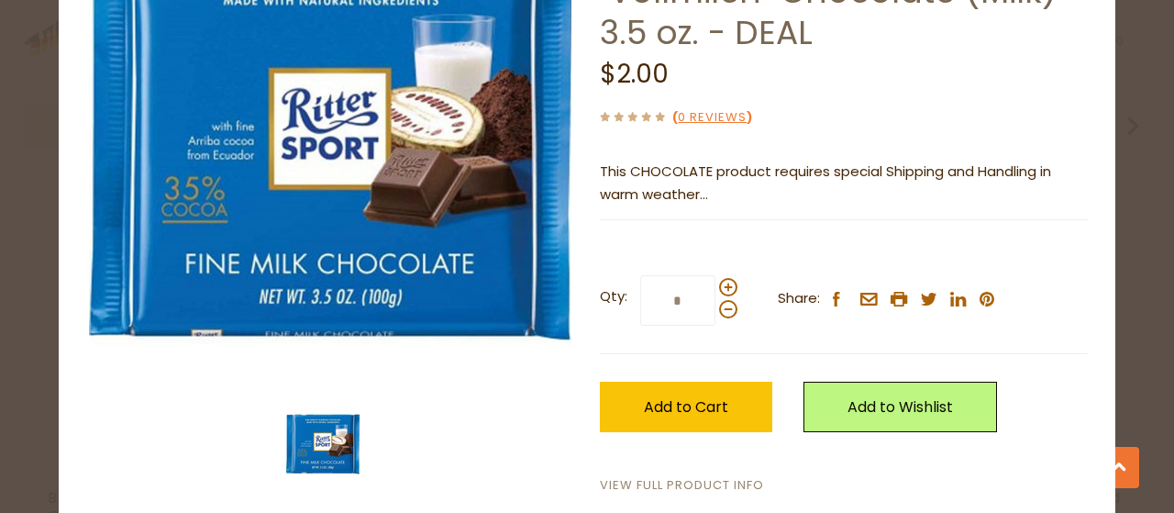
click at [662, 480] on link "View Full Product Info" at bounding box center [682, 485] width 164 height 19
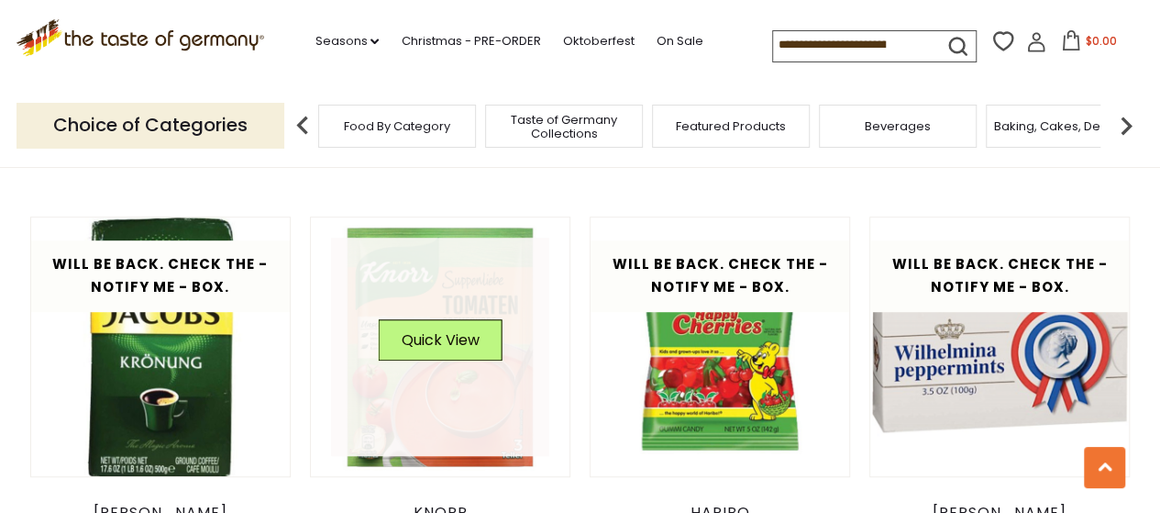
scroll to position [3956, 0]
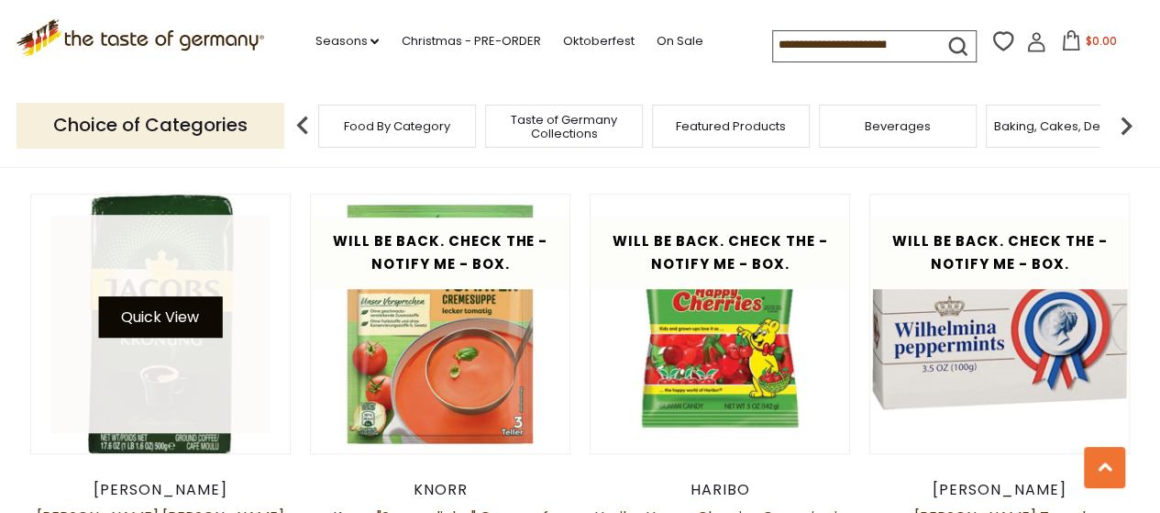
click at [162, 296] on button "Quick View" at bounding box center [160, 316] width 124 height 41
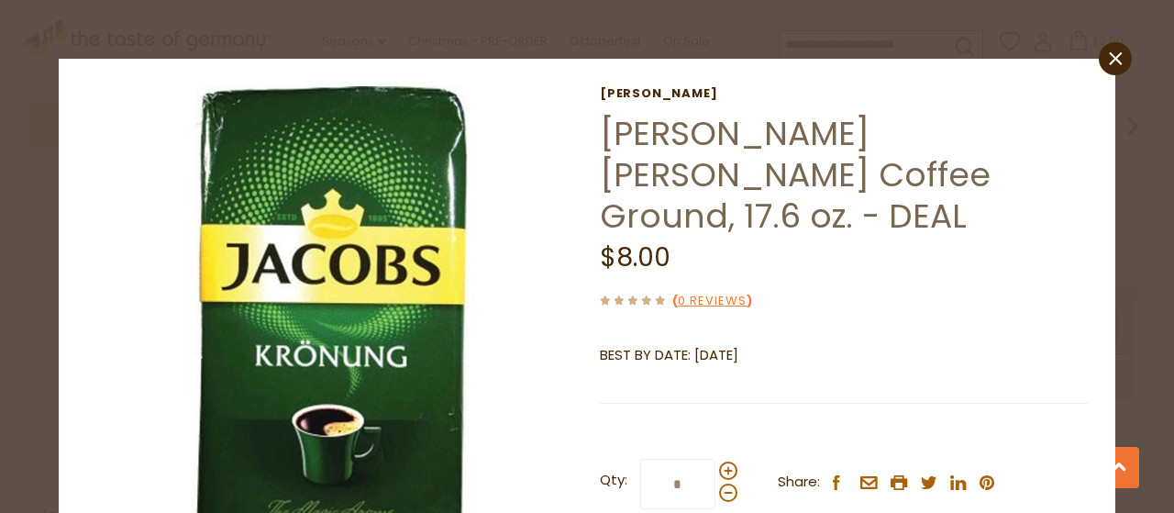
click at [1109, 56] on icon at bounding box center [1115, 58] width 13 height 13
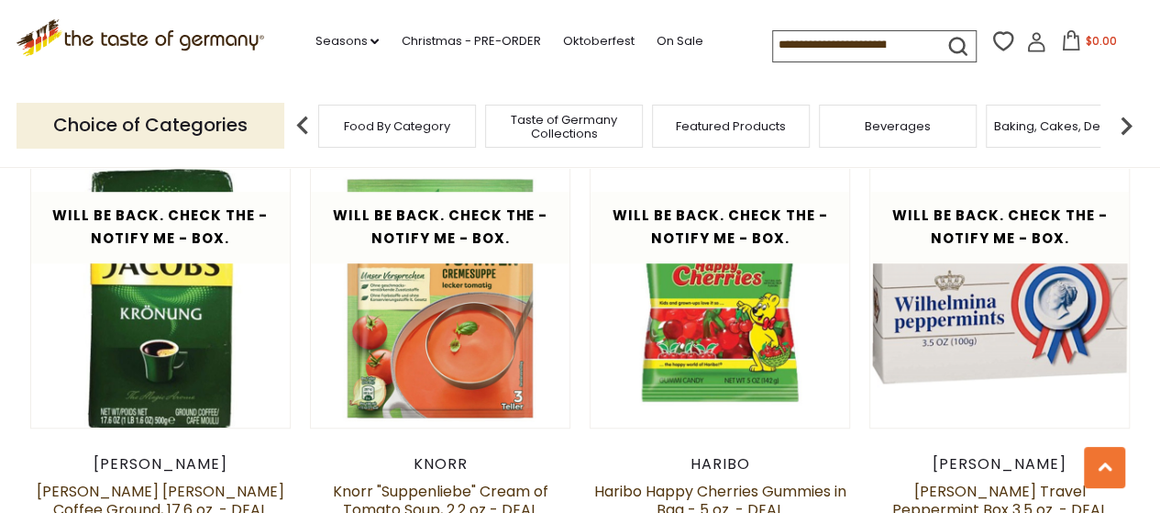
scroll to position [4231, 0]
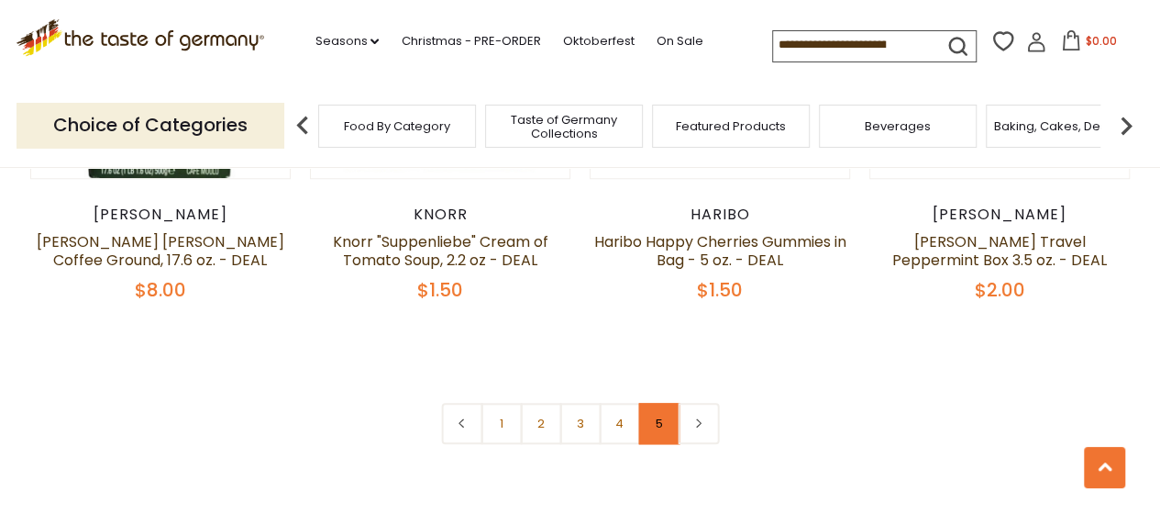
click at [650, 403] on link "5" at bounding box center [658, 423] width 41 height 41
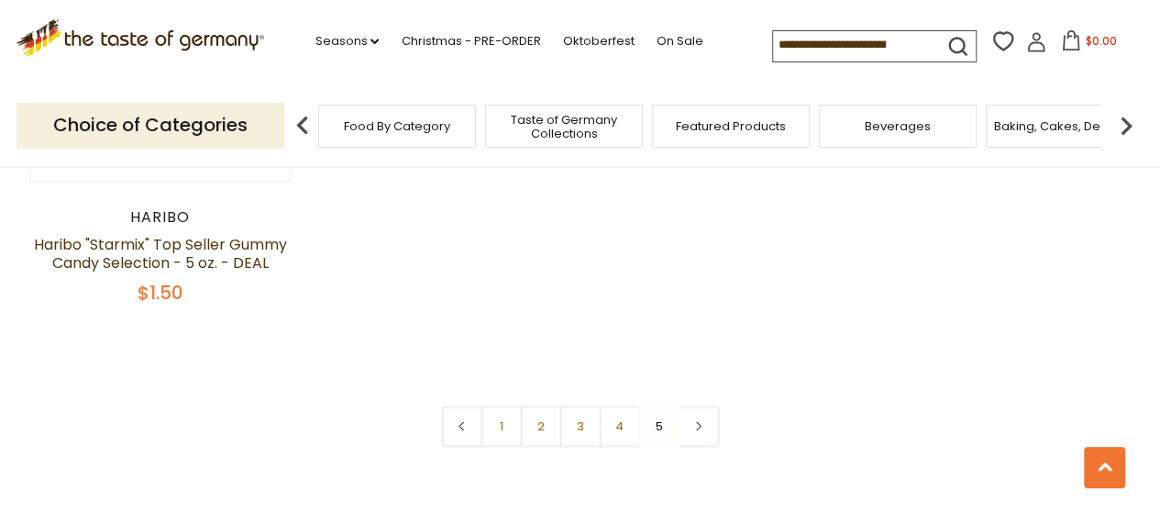
scroll to position [1020, 0]
click at [622, 426] on link "4" at bounding box center [619, 426] width 41 height 41
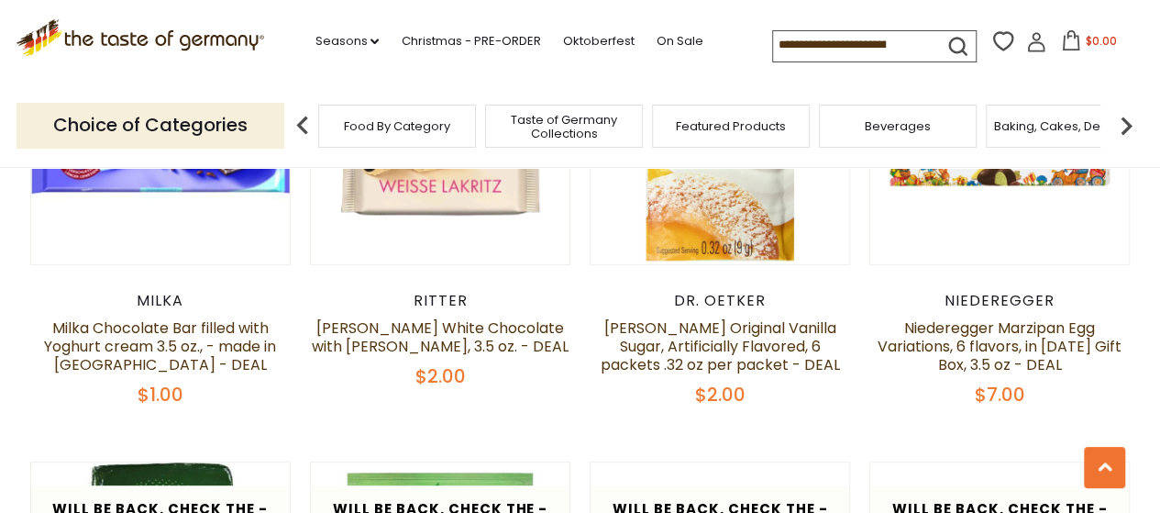
scroll to position [3680, 0]
